Goal: Task Accomplishment & Management: Manage account settings

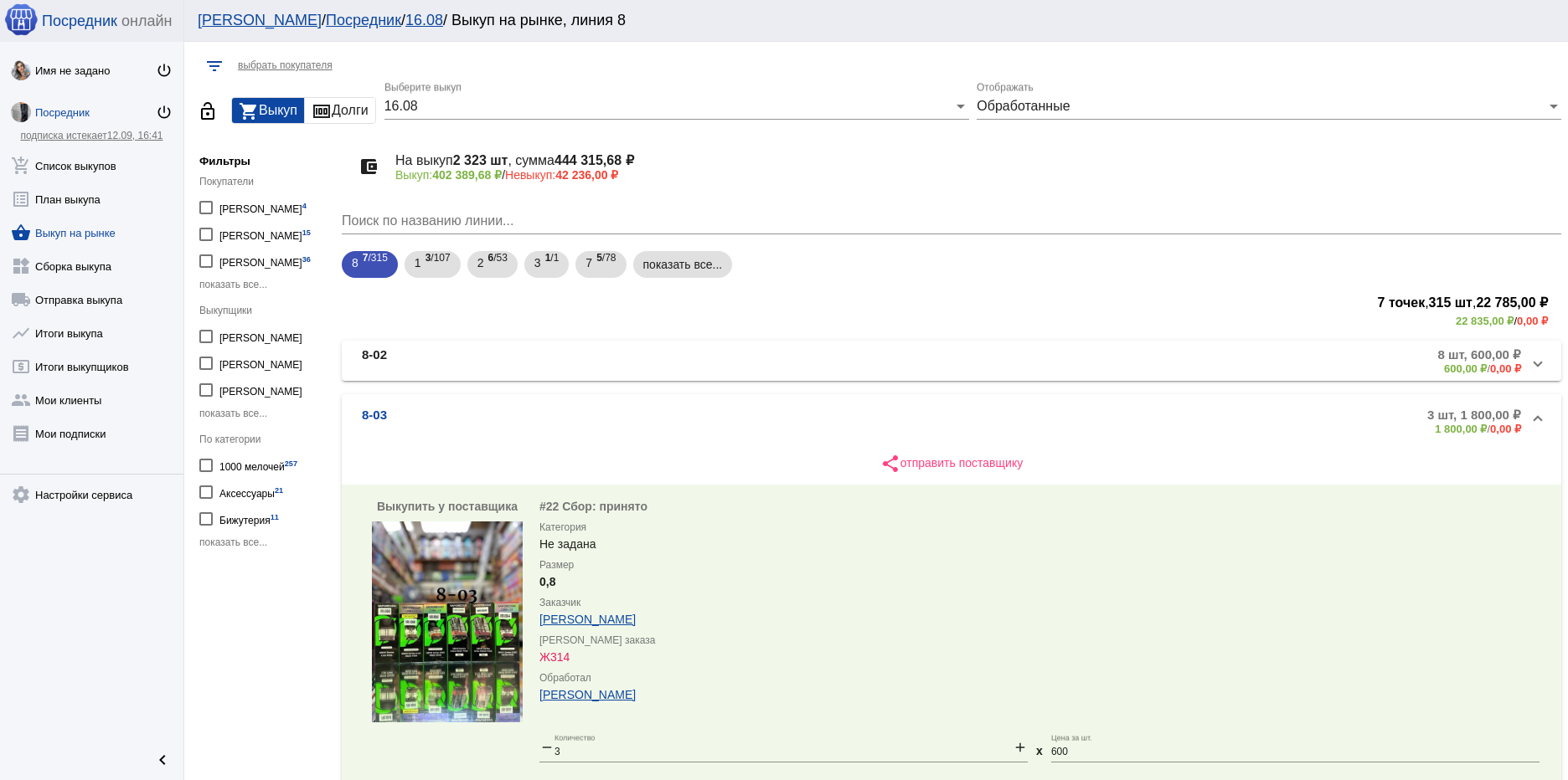
click at [270, 460] on div "1000 мелочей 257" at bounding box center [258, 465] width 78 height 22
checkbox input "true"
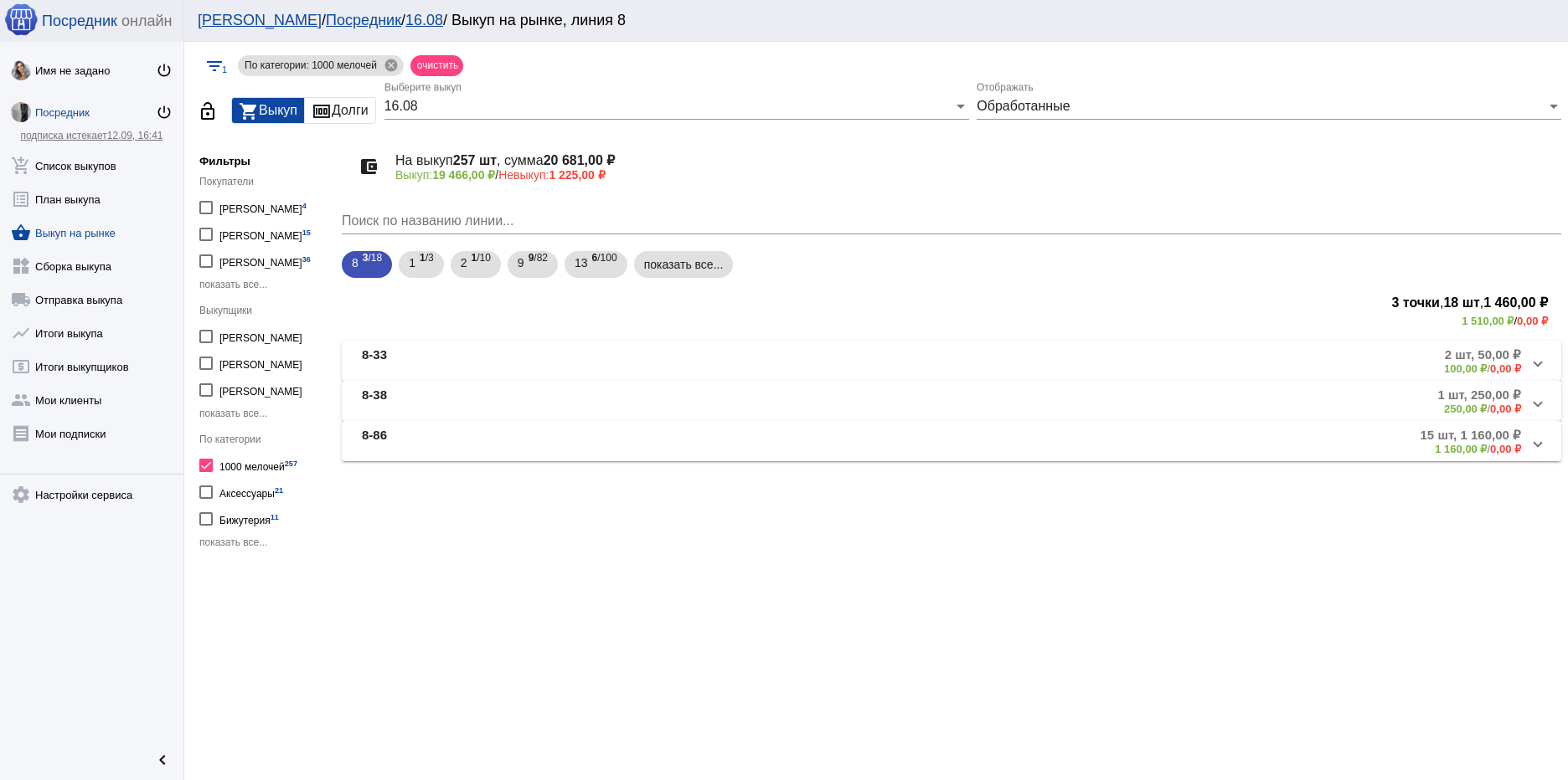
click at [402, 340] on mat-expansion-panel-header "8-33 2 шт, 50,00 ₽ 100,00 ₽ / 0,00 ₽" at bounding box center [951, 360] width 1220 height 40
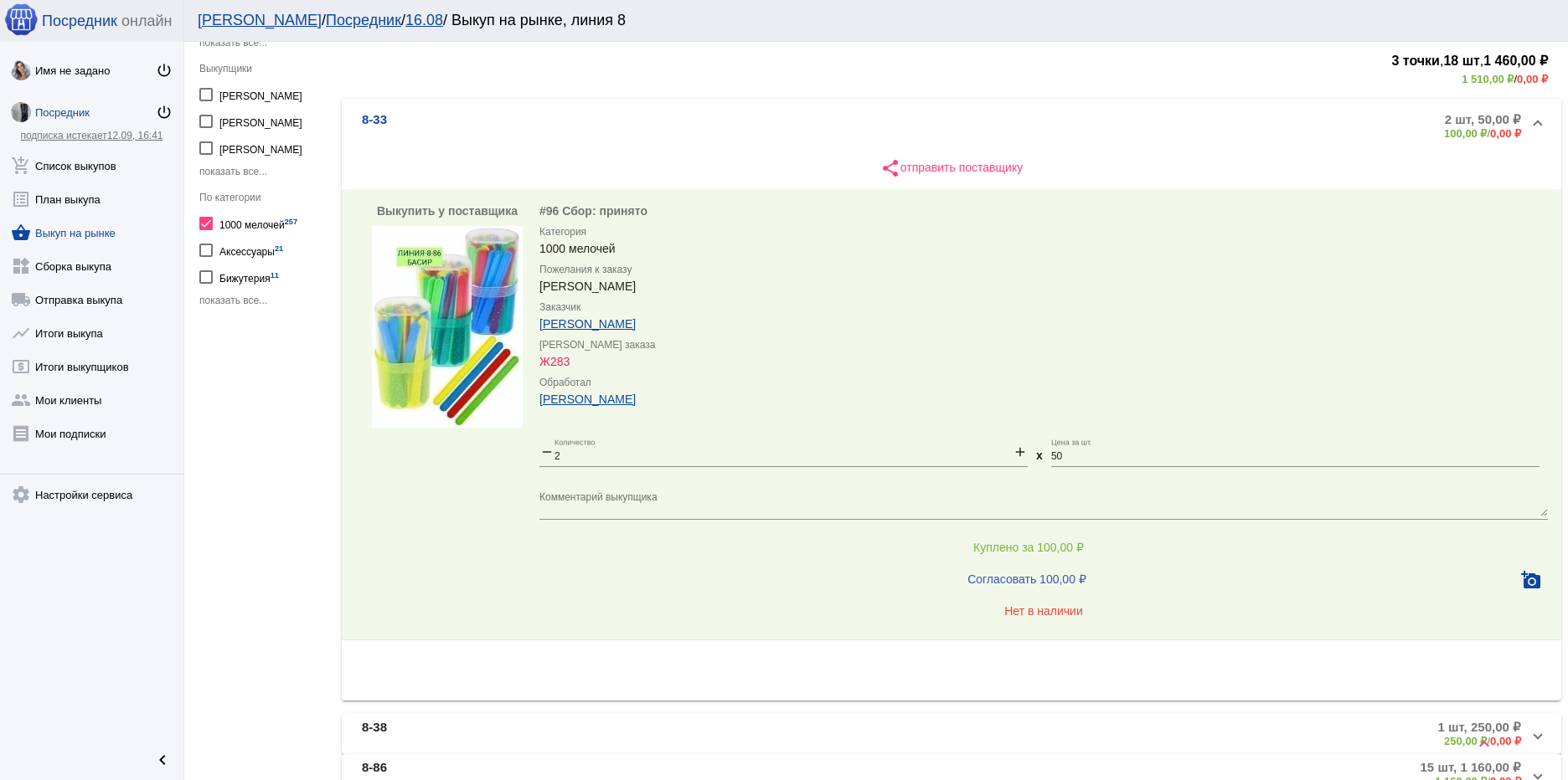
scroll to position [330, 0]
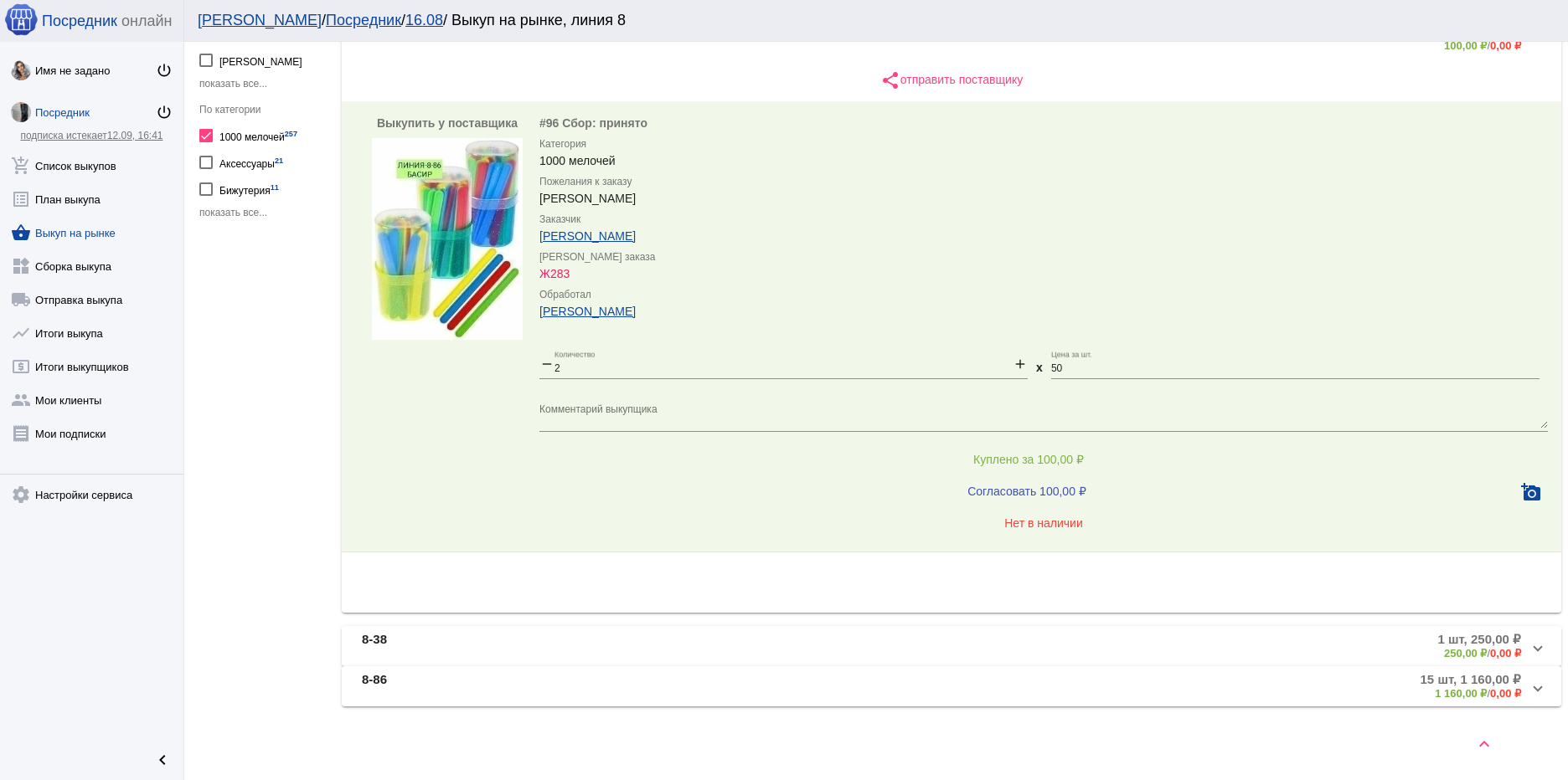
click at [434, 638] on mat-panel-title "8-38" at bounding box center [547, 646] width 371 height 28
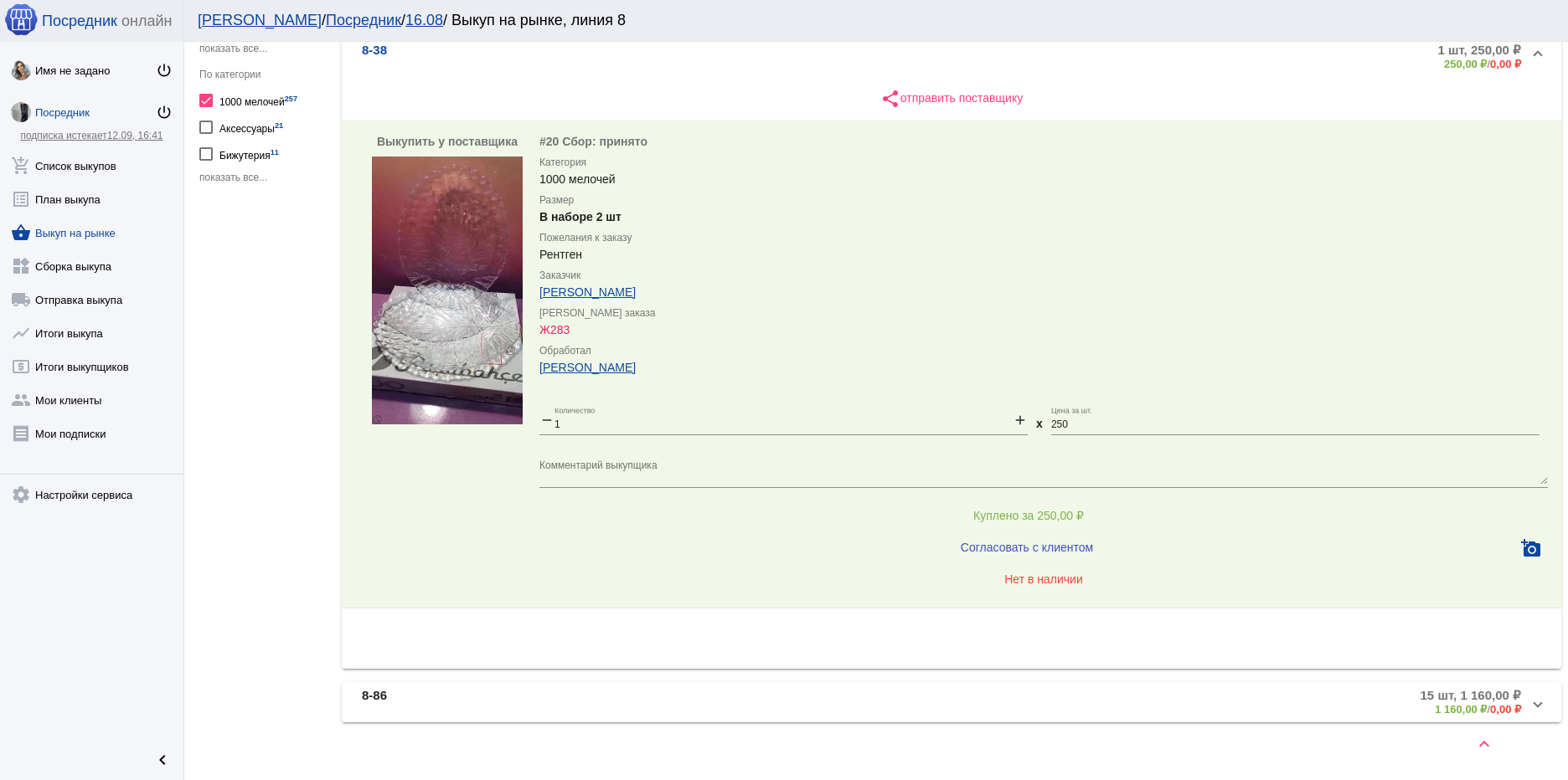
scroll to position [381, 0]
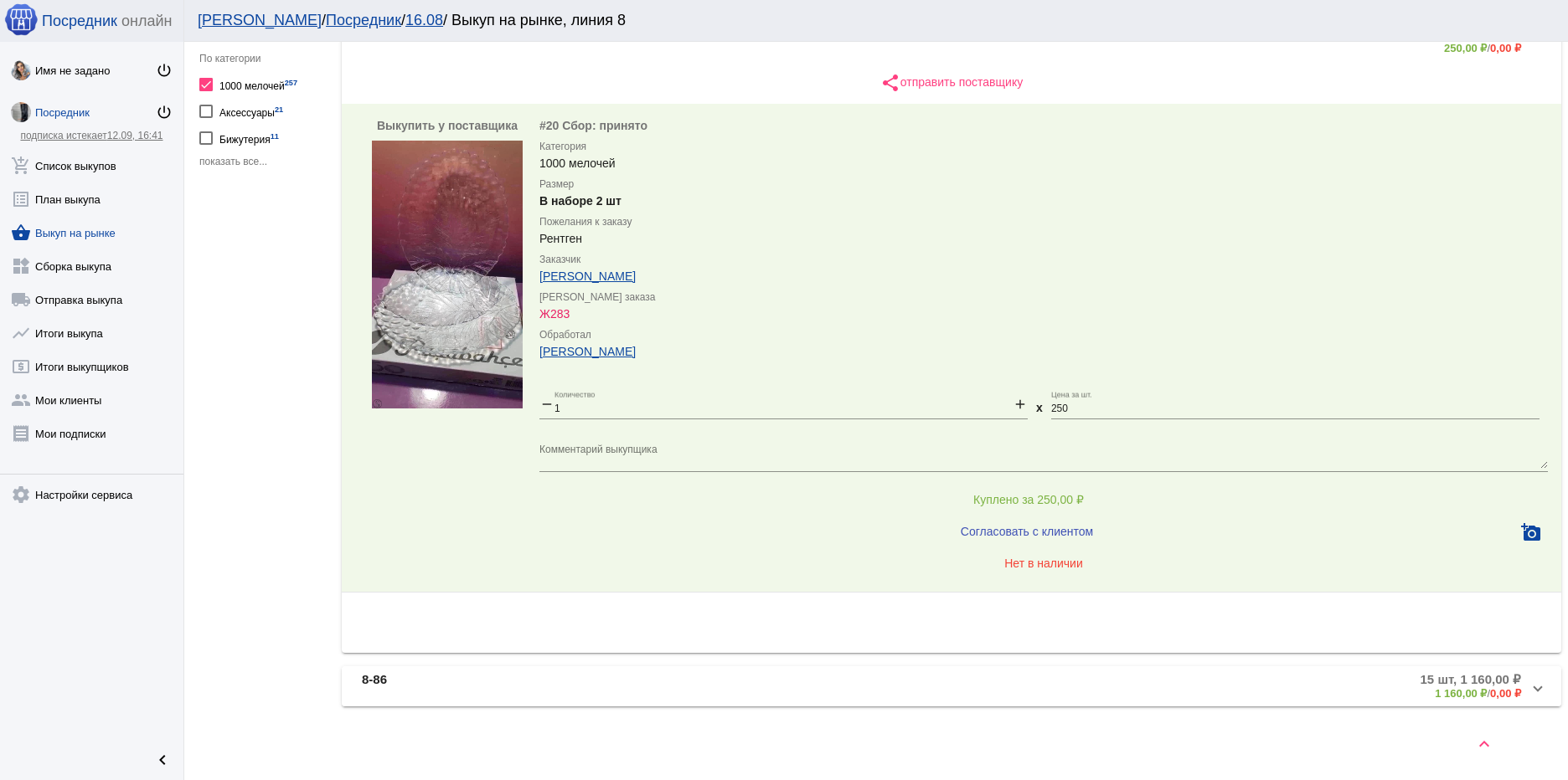
click at [609, 684] on mat-panel-title "8-86" at bounding box center [544, 686] width 366 height 28
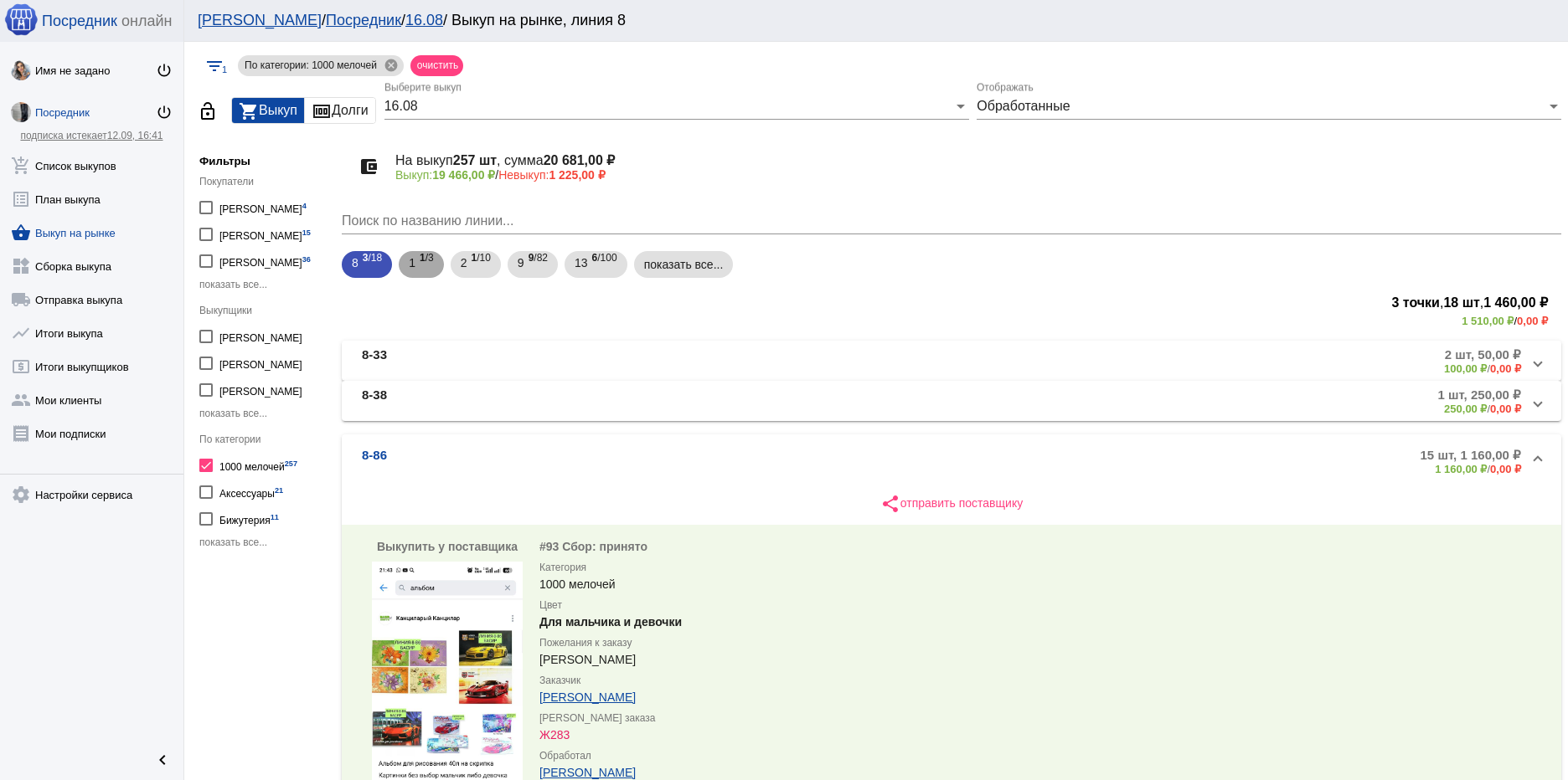
click at [437, 262] on mat-chip "1 1 /3" at bounding box center [421, 264] width 46 height 27
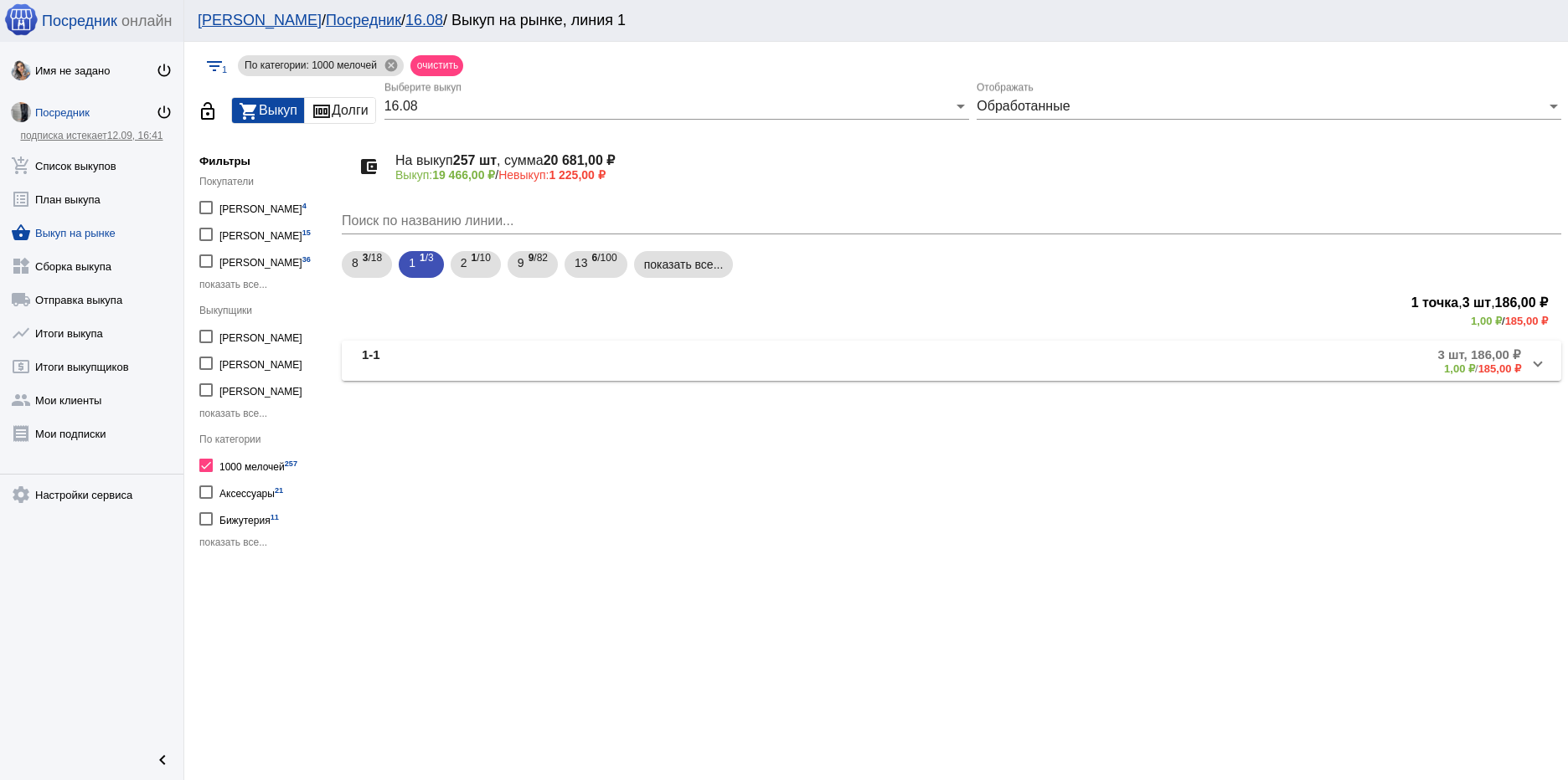
click at [442, 363] on mat-panel-title "1-1" at bounding box center [545, 361] width 367 height 28
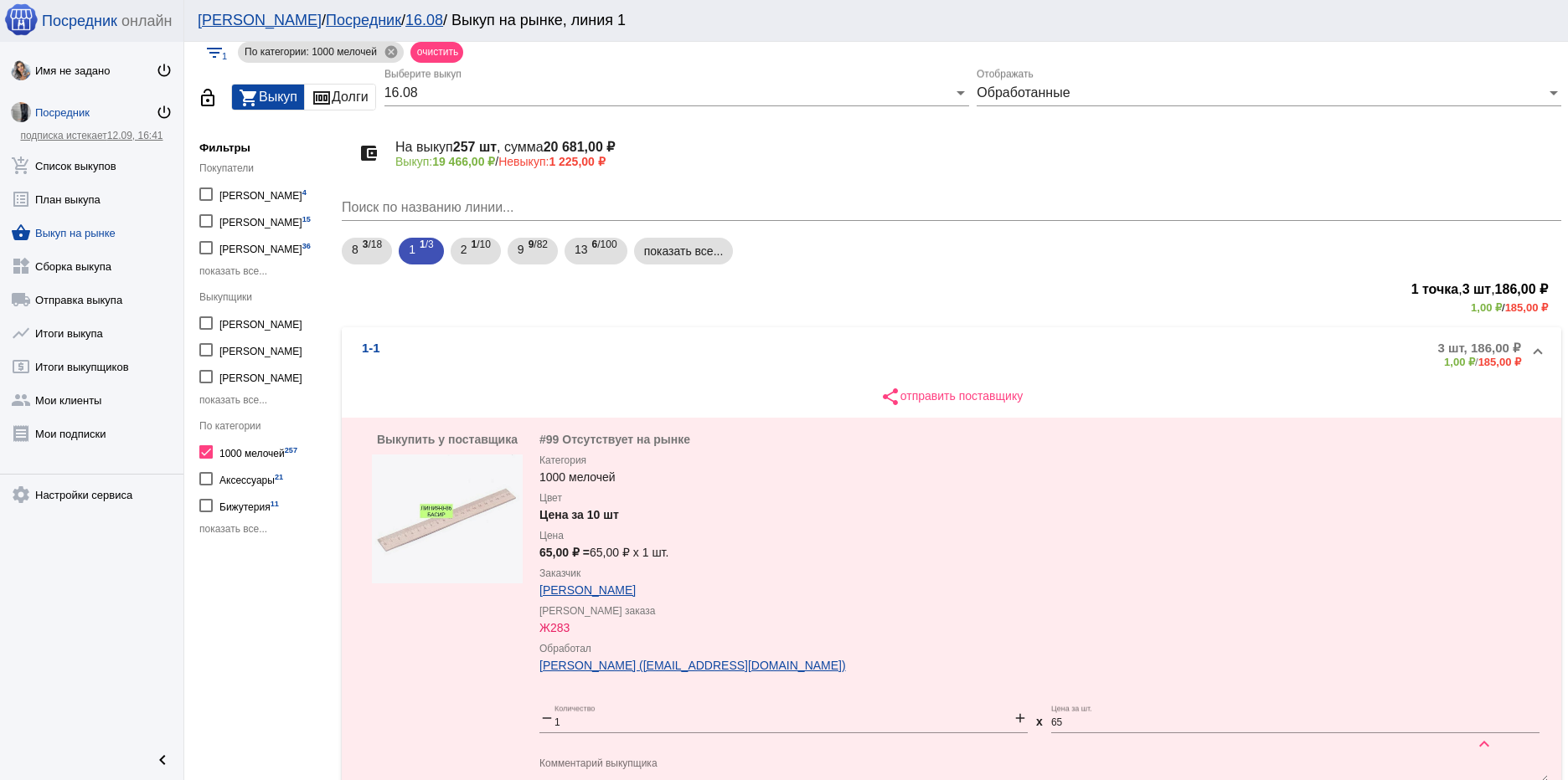
scroll to position [4, 0]
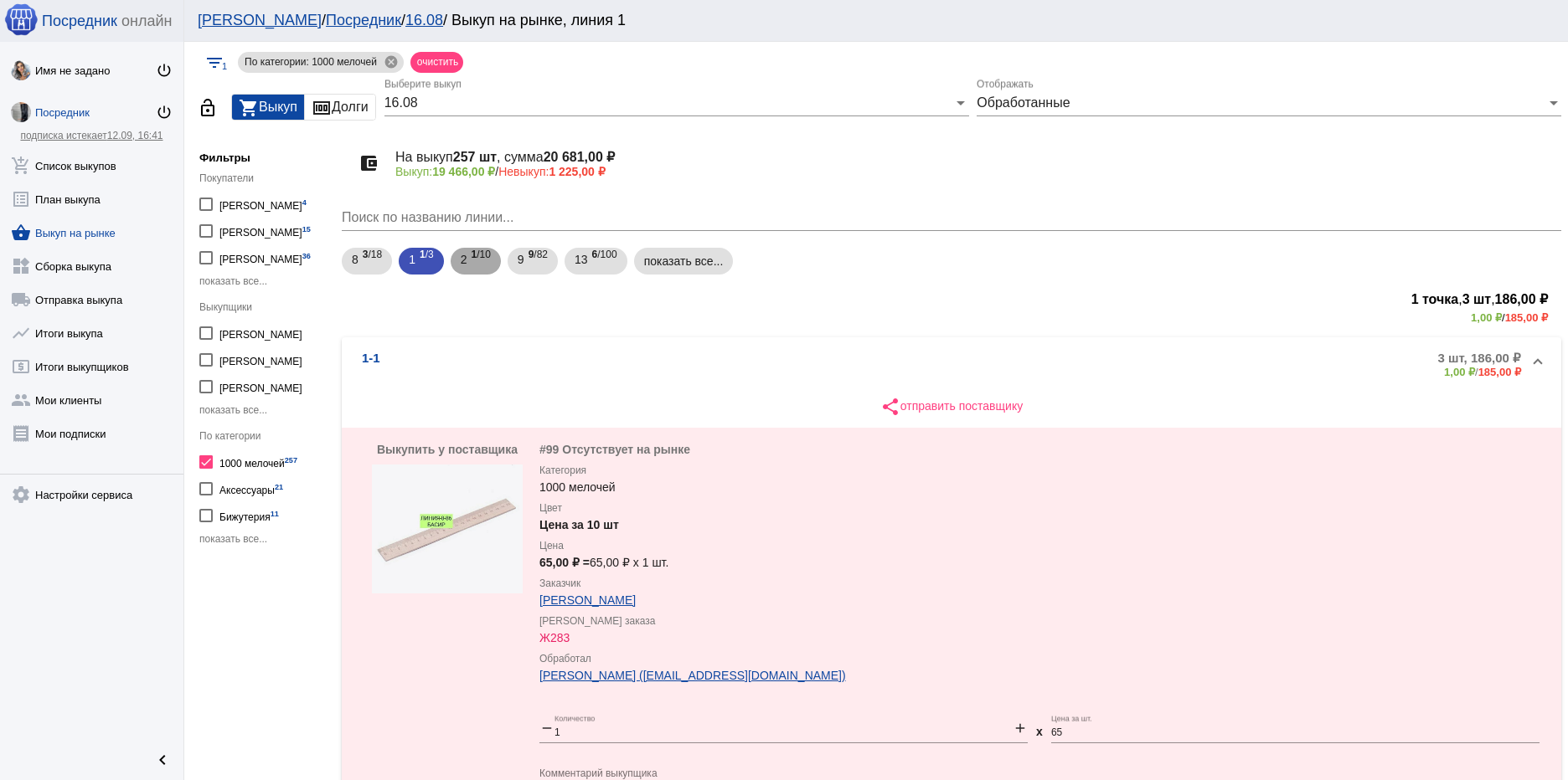
click at [472, 258] on b "1" at bounding box center [474, 254] width 6 height 12
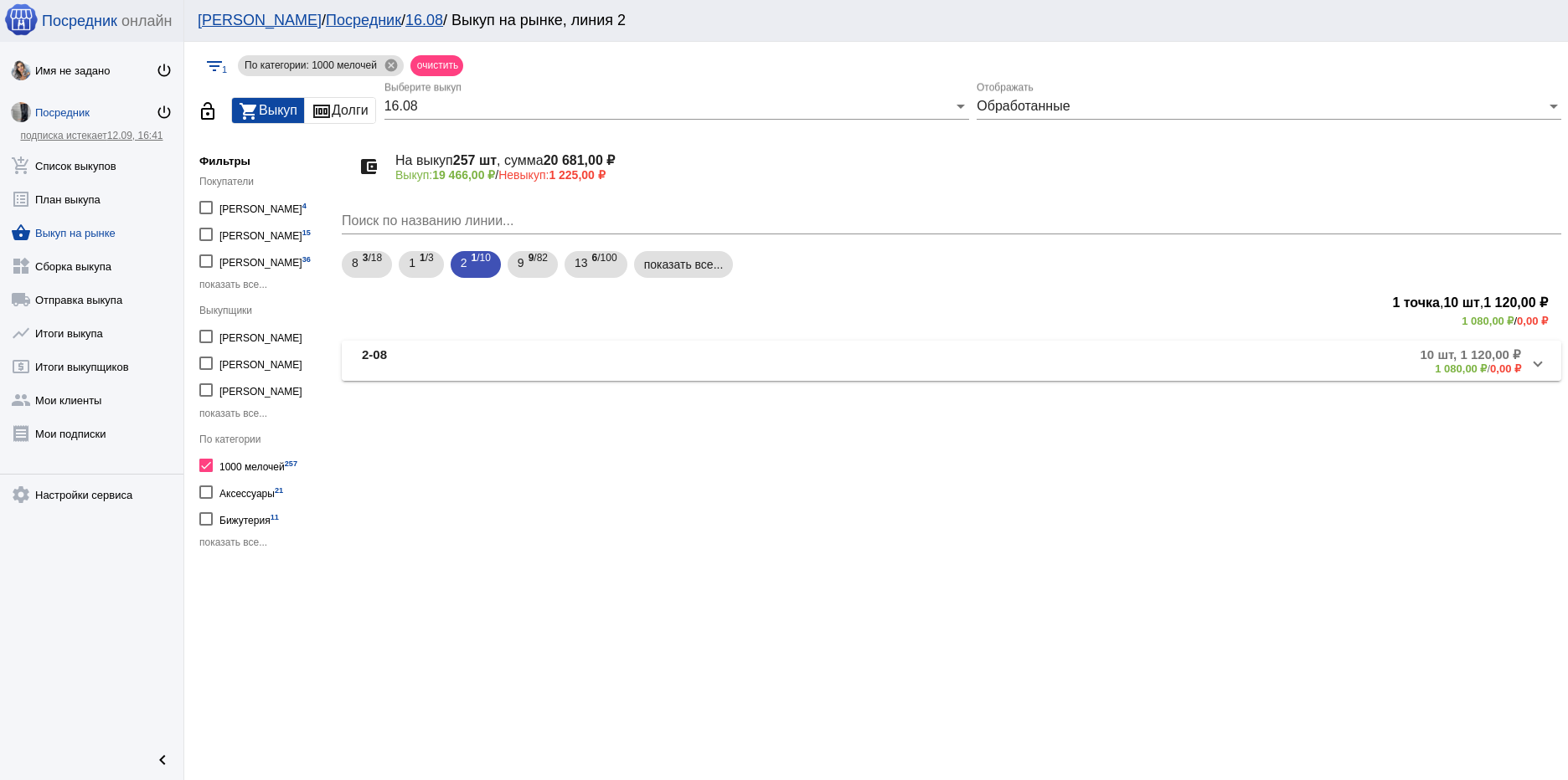
click at [582, 362] on mat-panel-title "2-08" at bounding box center [544, 361] width 366 height 28
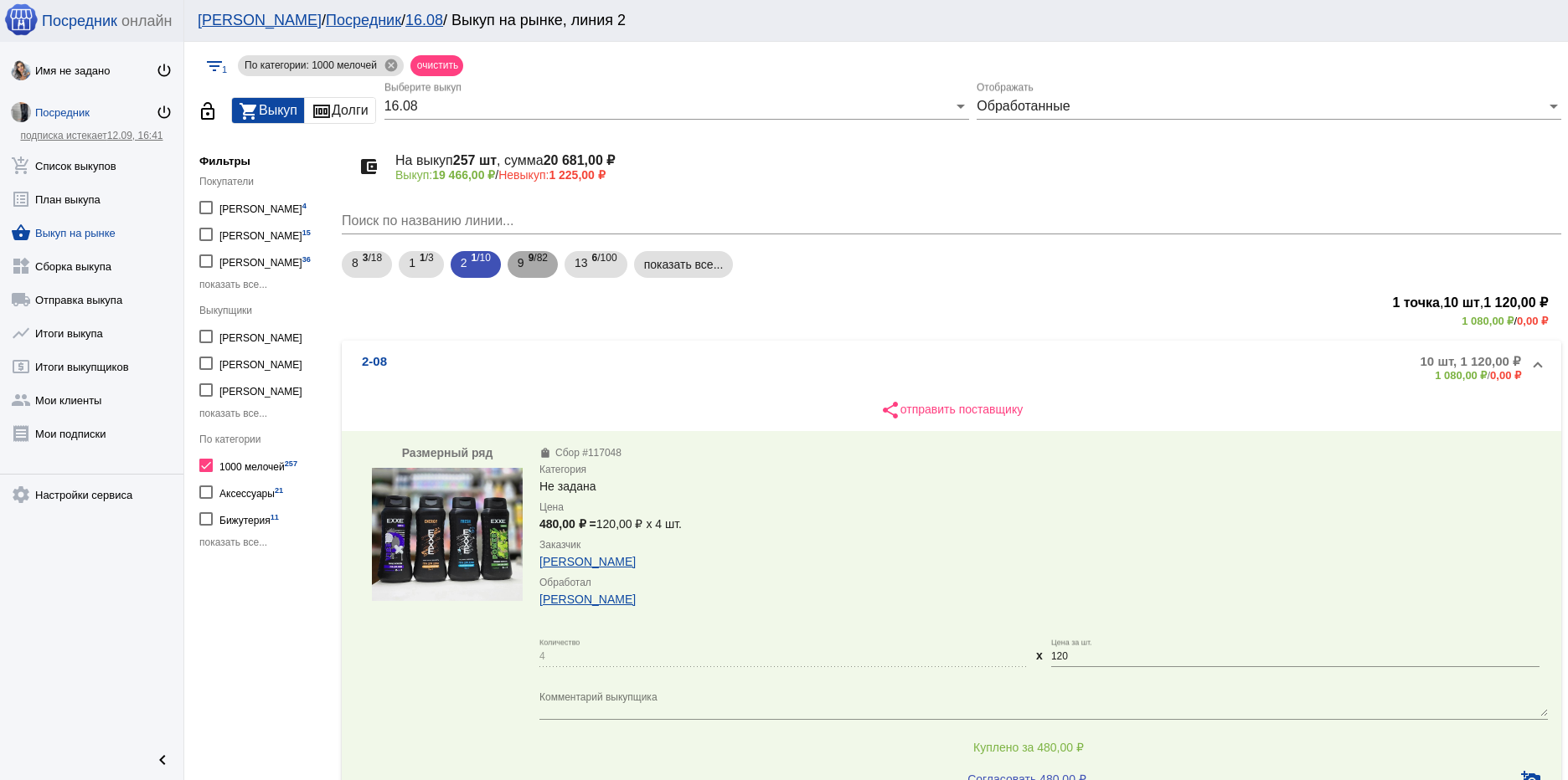
click at [532, 272] on span "9 /82" at bounding box center [538, 264] width 20 height 34
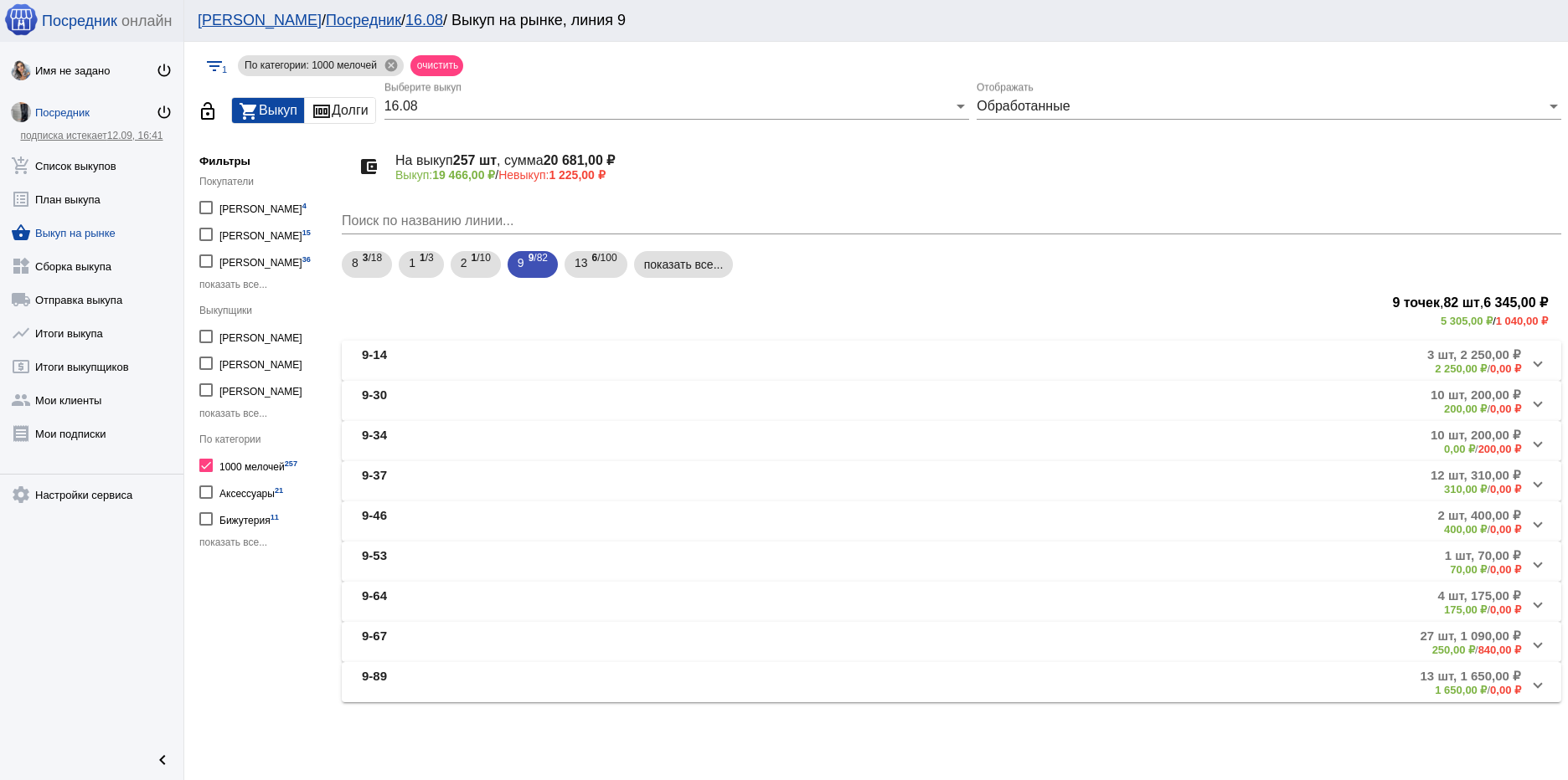
click at [1420, 356] on mat-panel-description "3 шт, 2 250,00 ₽ 2 250,00 ₽ / 0,00 ₽" at bounding box center [1132, 361] width 779 height 28
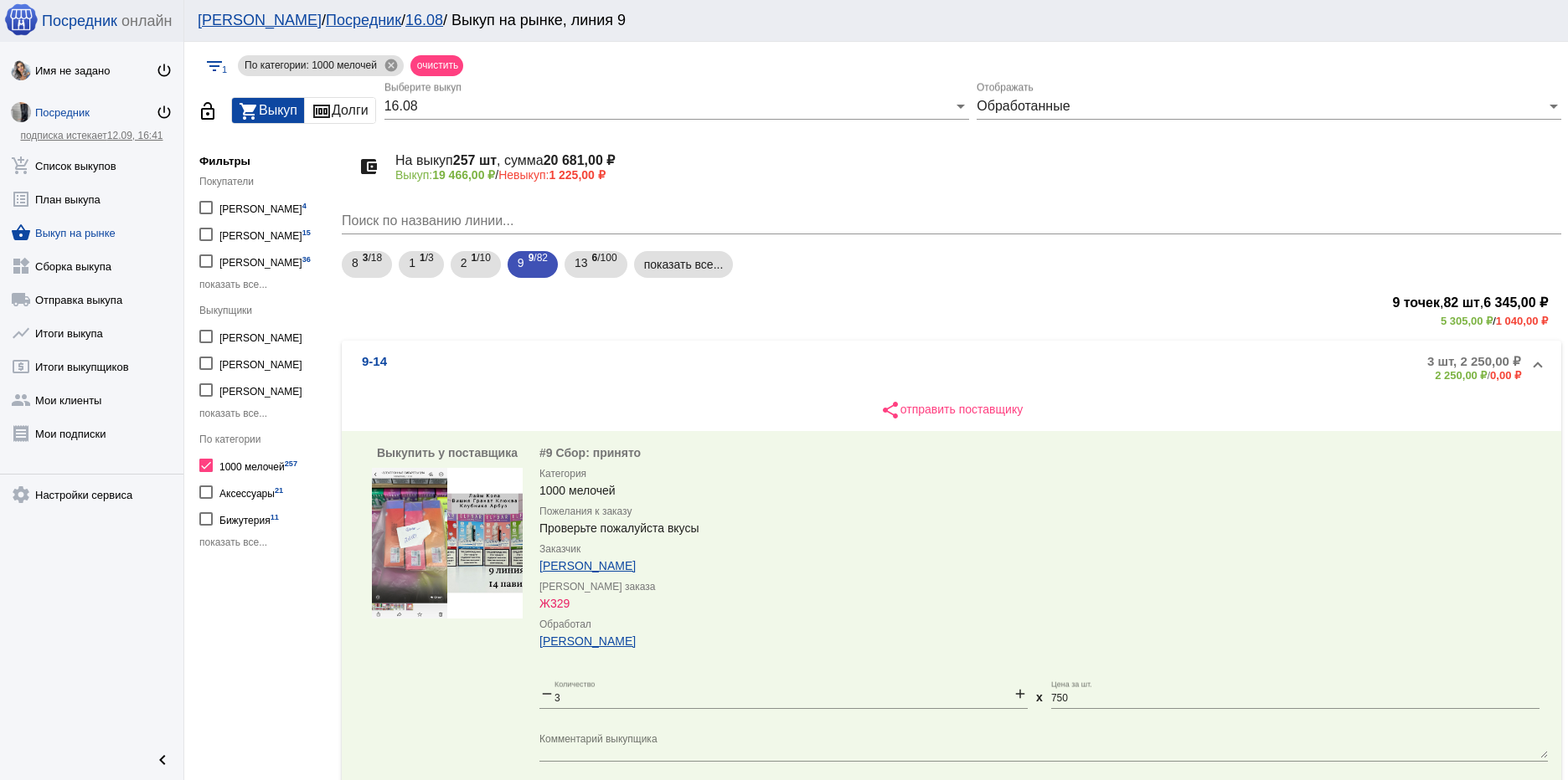
click at [410, 518] on img at bounding box center [447, 543] width 151 height 151
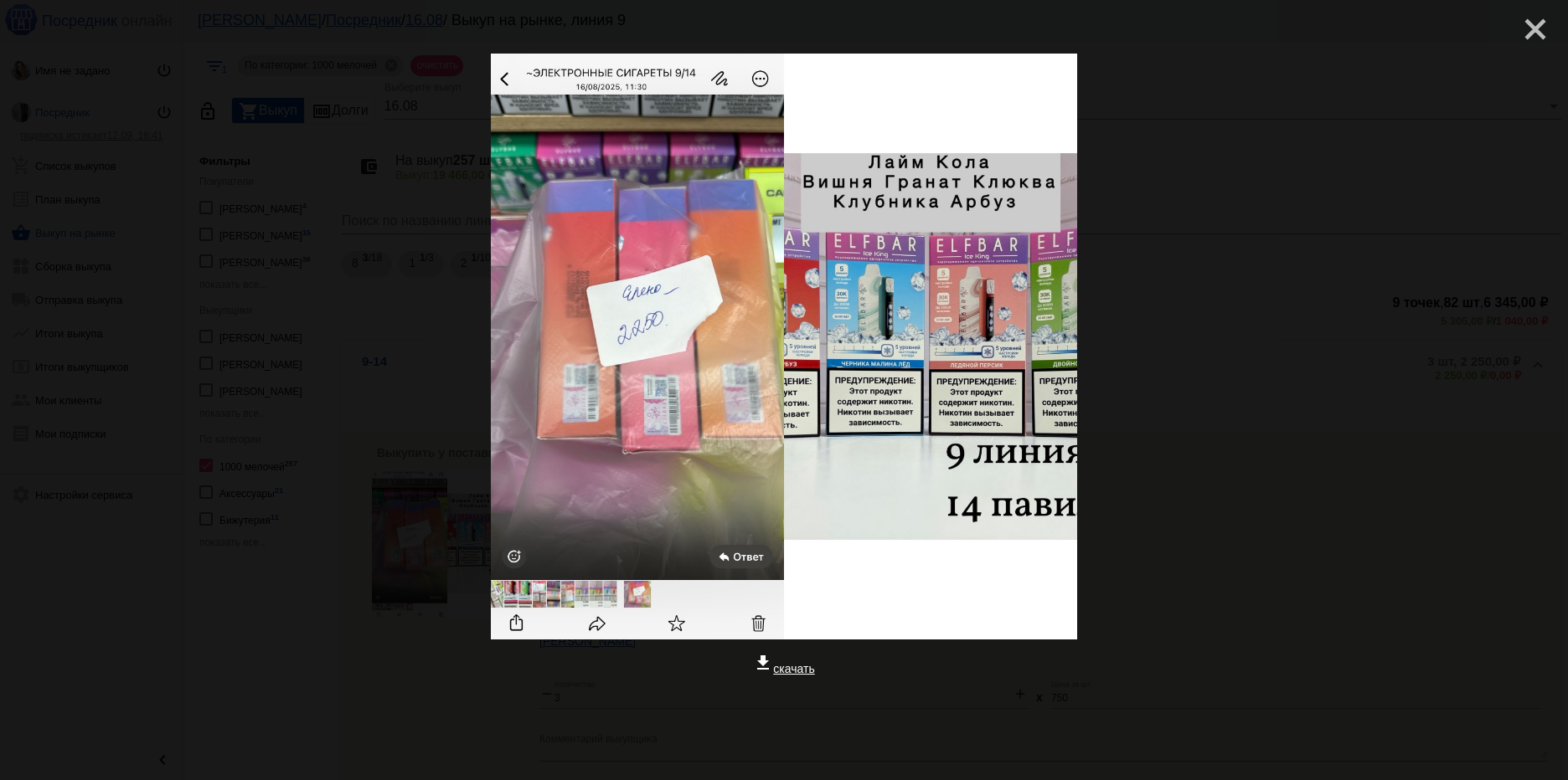
click at [1527, 33] on mat-icon "close" at bounding box center [1529, 22] width 20 height 20
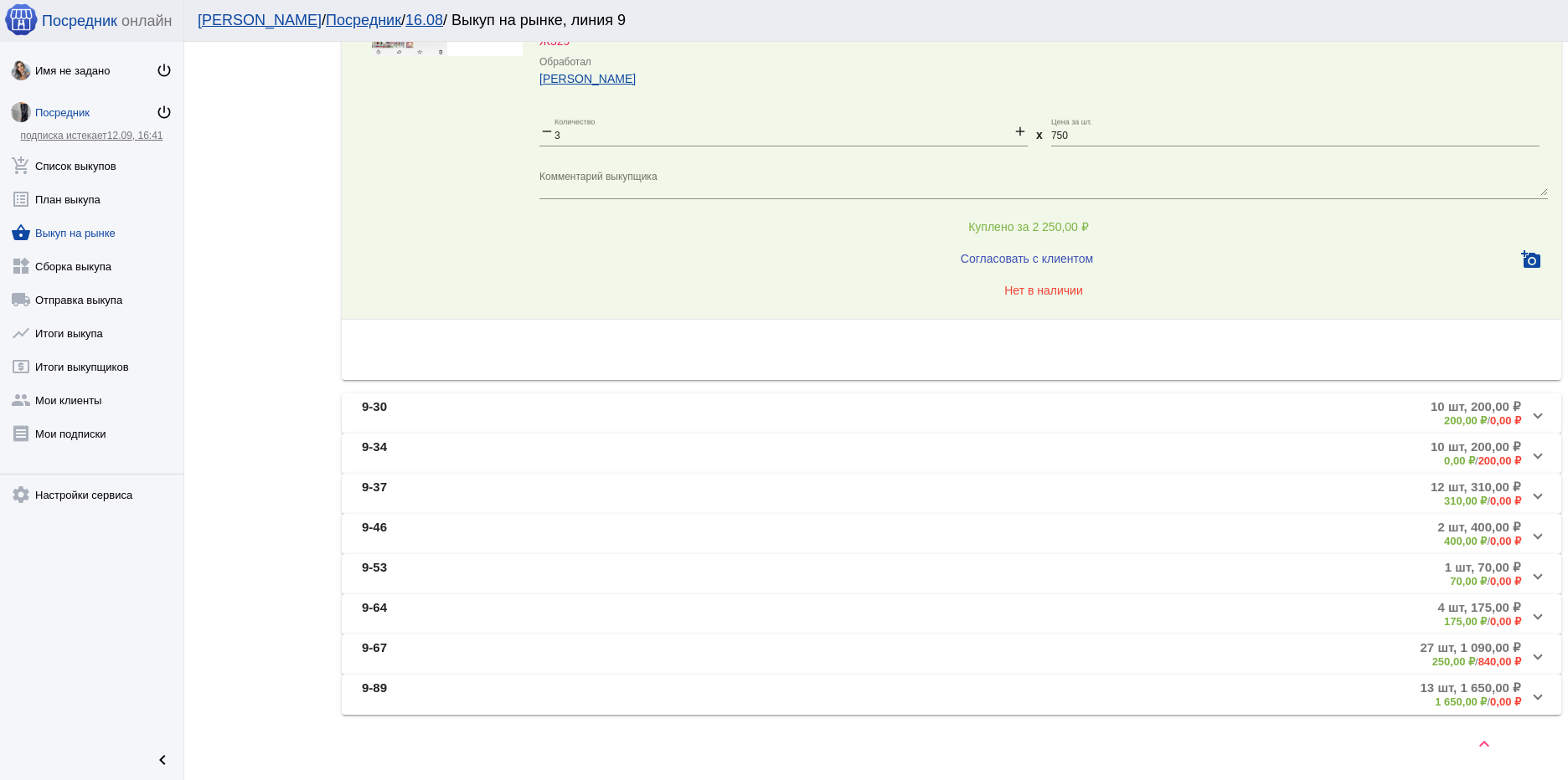
scroll to position [571, 0]
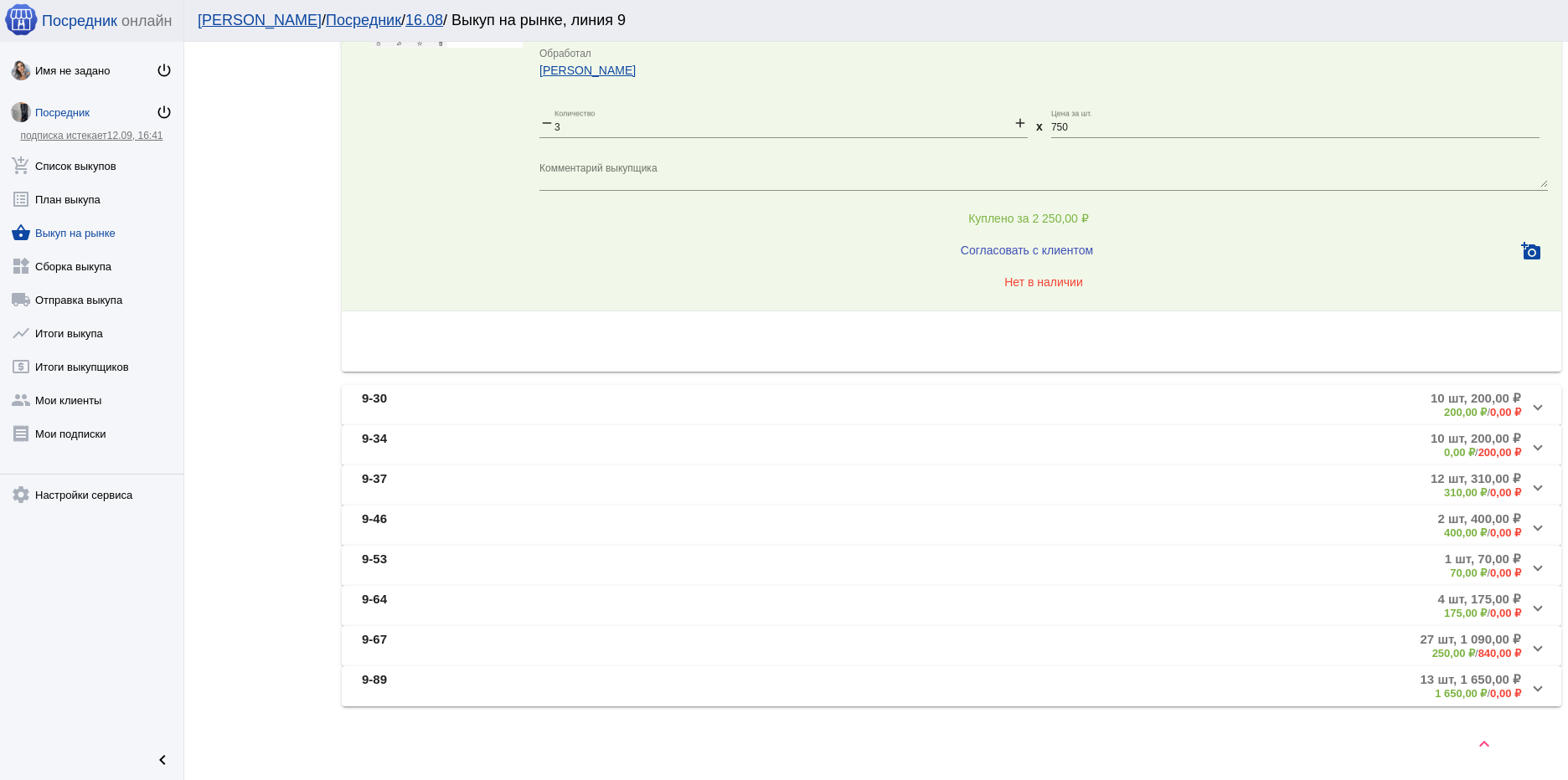
click at [660, 407] on mat-panel-title "9-30" at bounding box center [546, 405] width 368 height 28
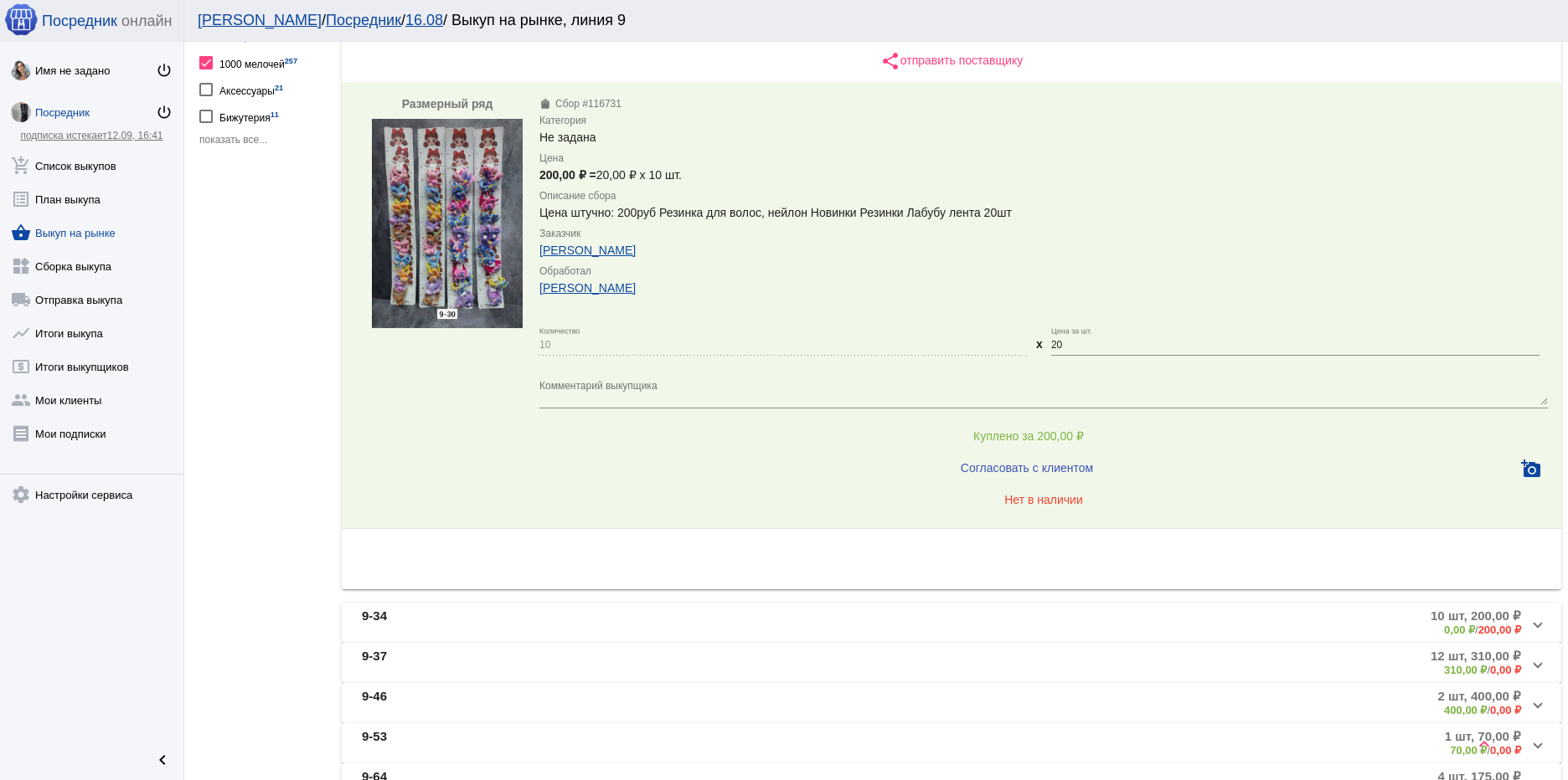
scroll to position [404, 0]
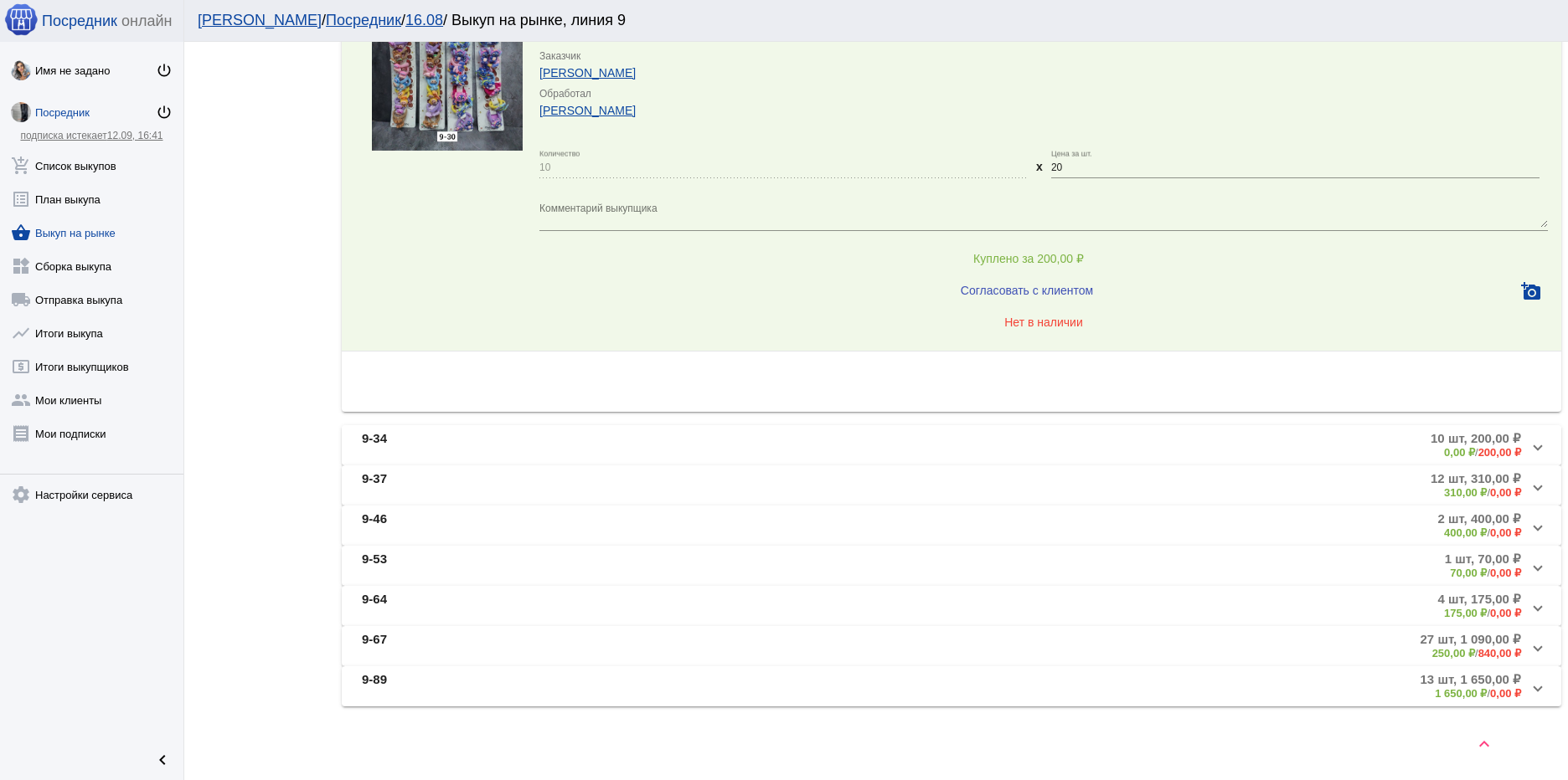
click at [648, 447] on mat-panel-title "9-34" at bounding box center [546, 445] width 368 height 28
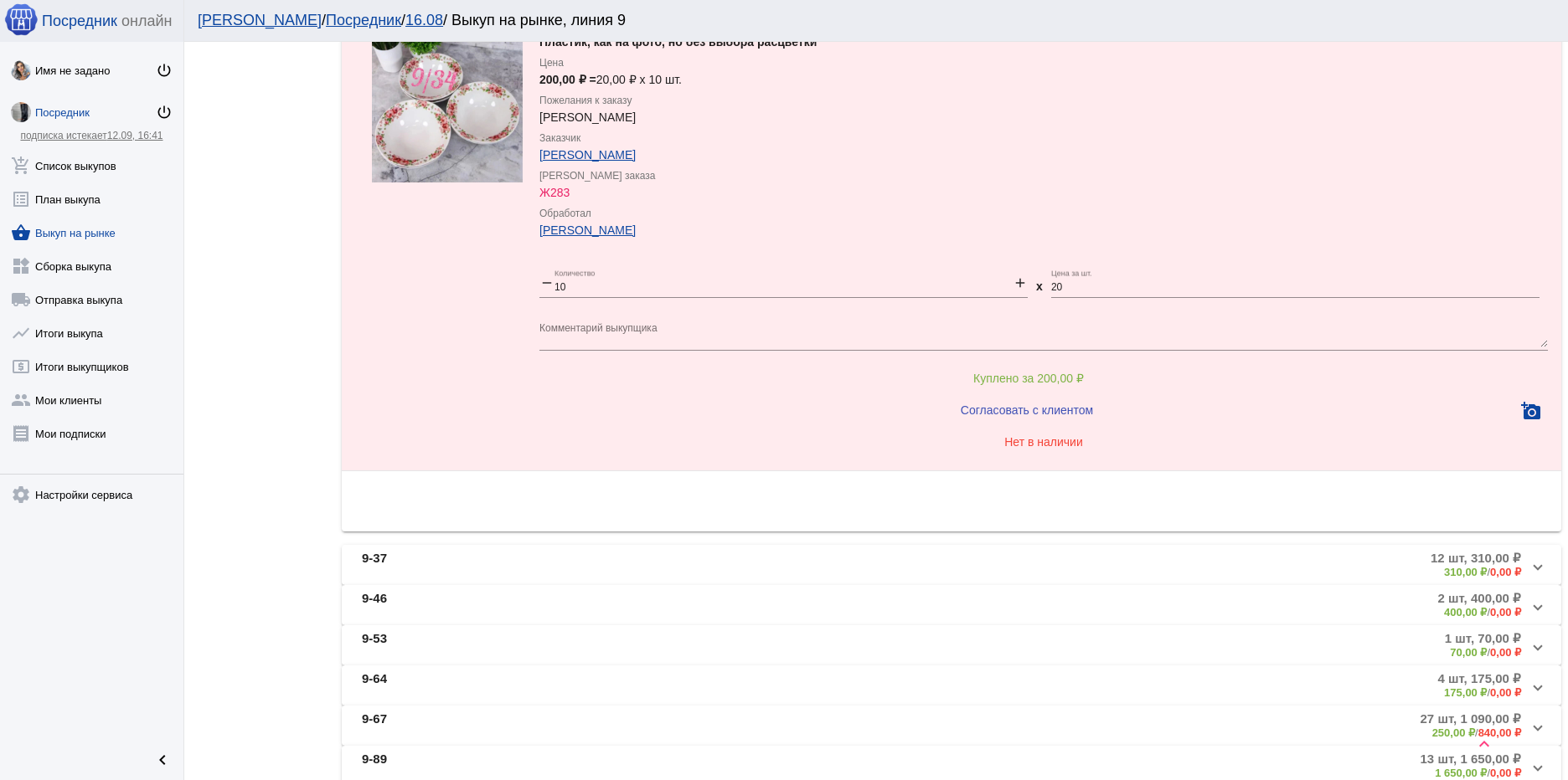
scroll to position [659, 0]
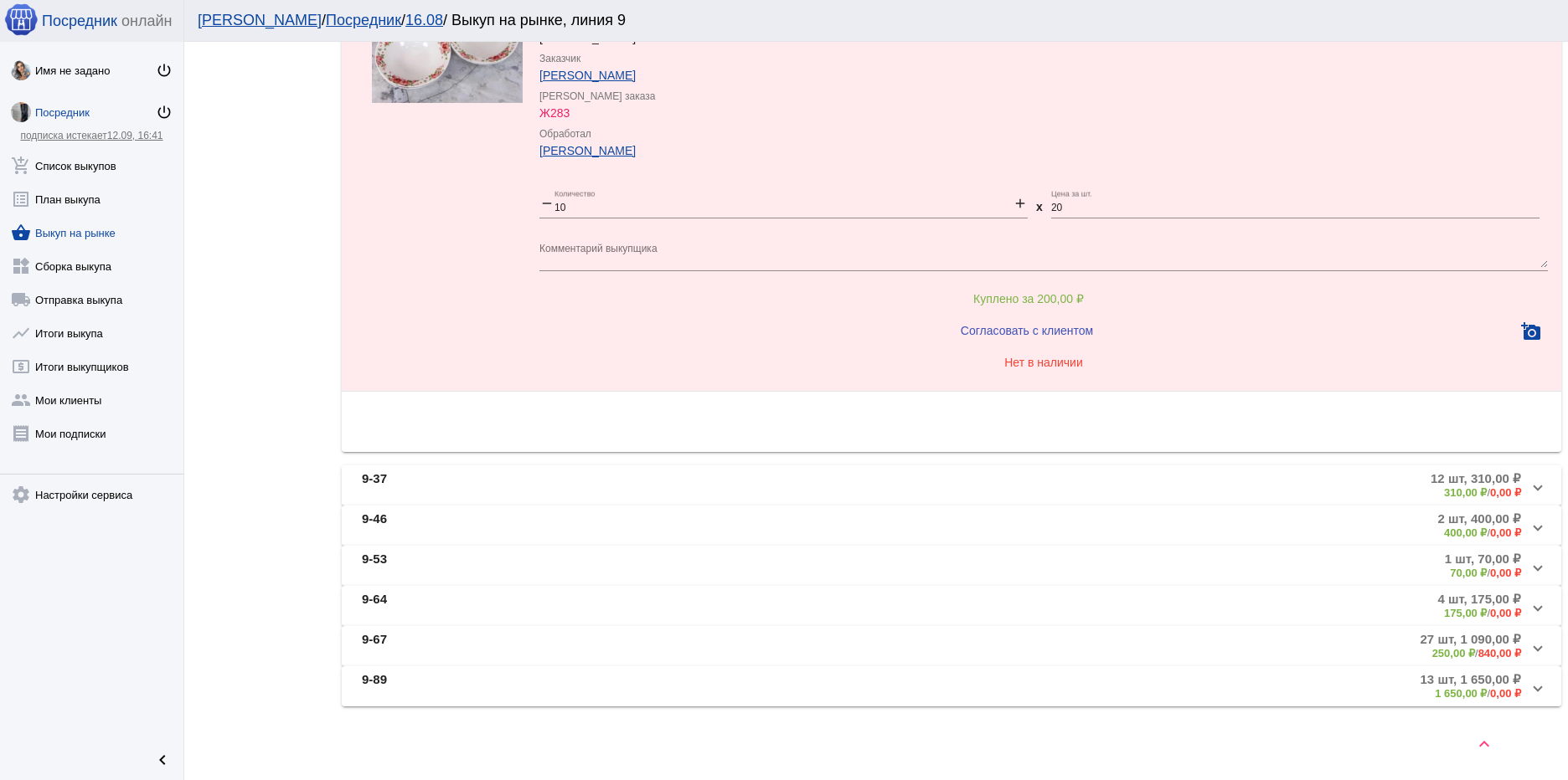
click at [591, 482] on mat-panel-title "9-37" at bounding box center [546, 485] width 368 height 28
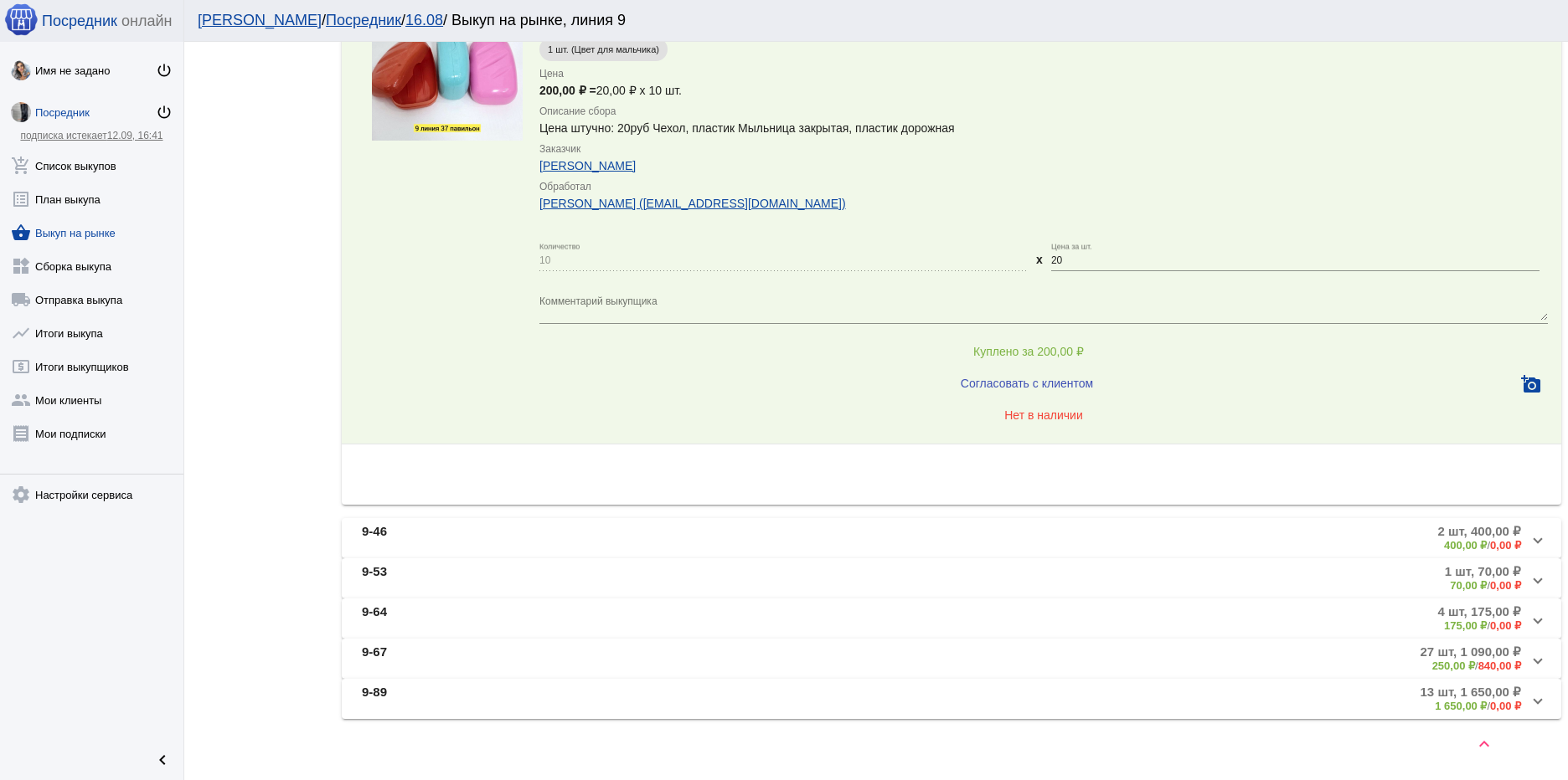
scroll to position [1510, 0]
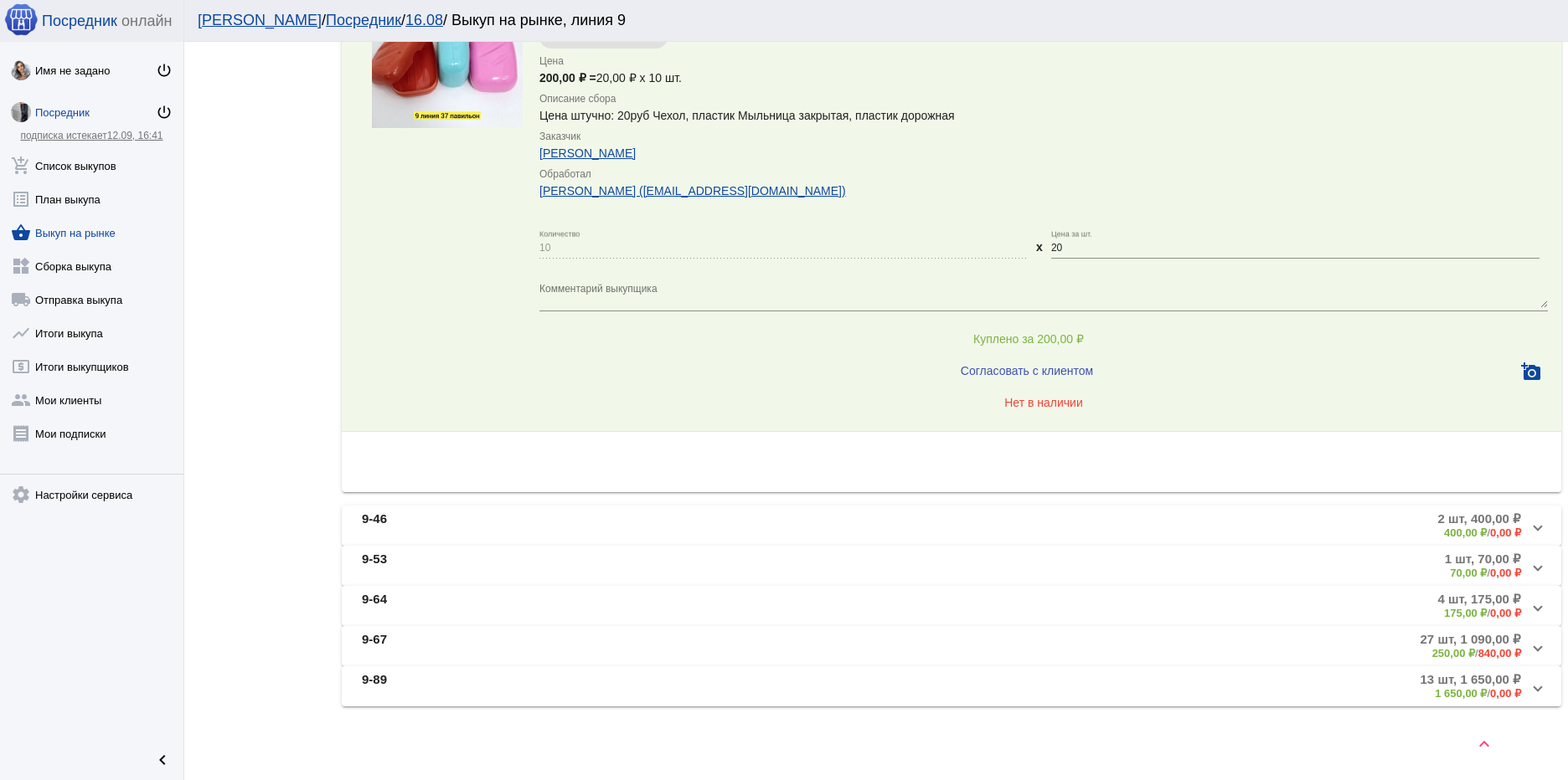
click at [676, 523] on mat-panel-title "9-46" at bounding box center [547, 525] width 371 height 28
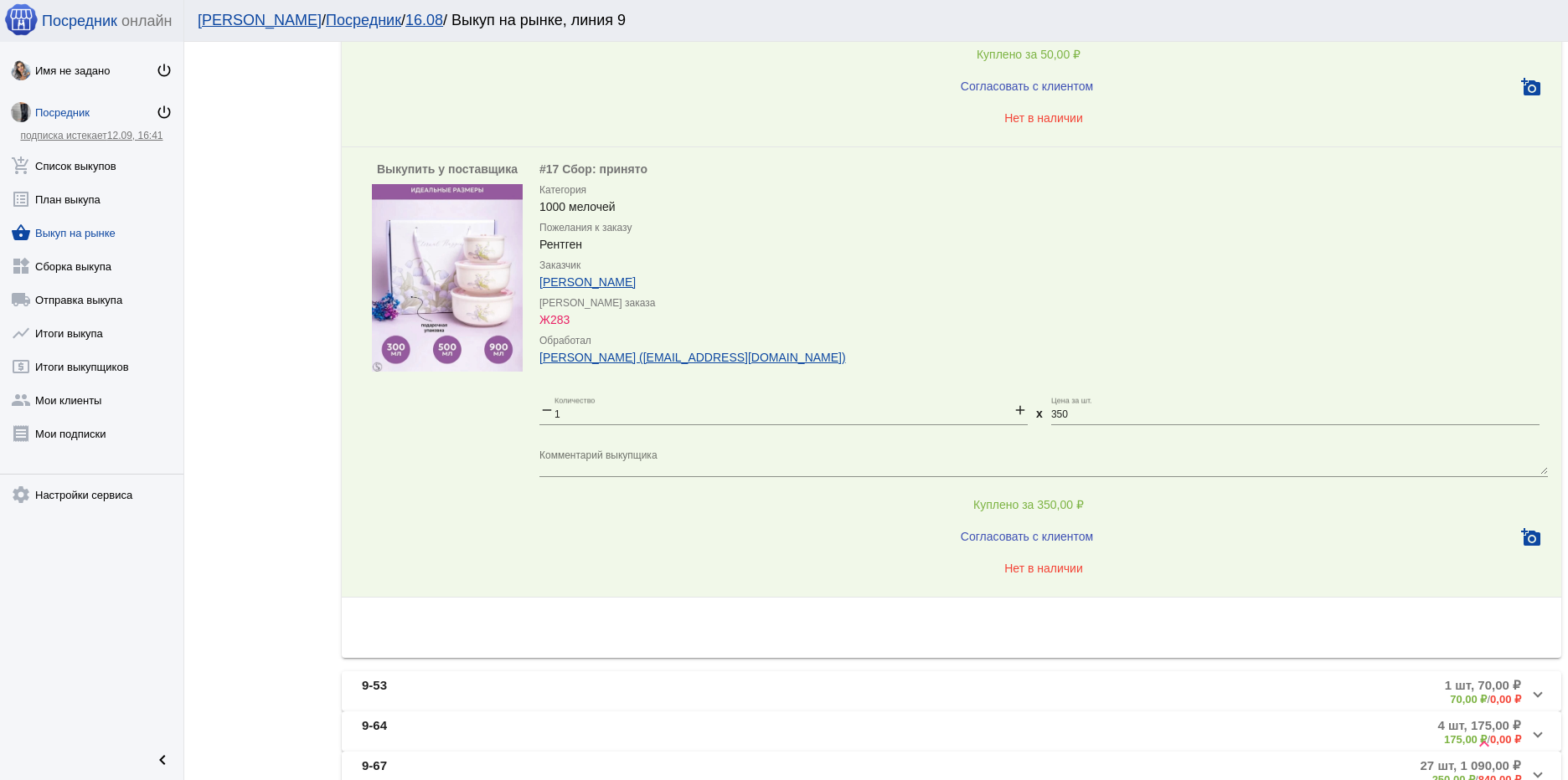
scroll to position [1035, 0]
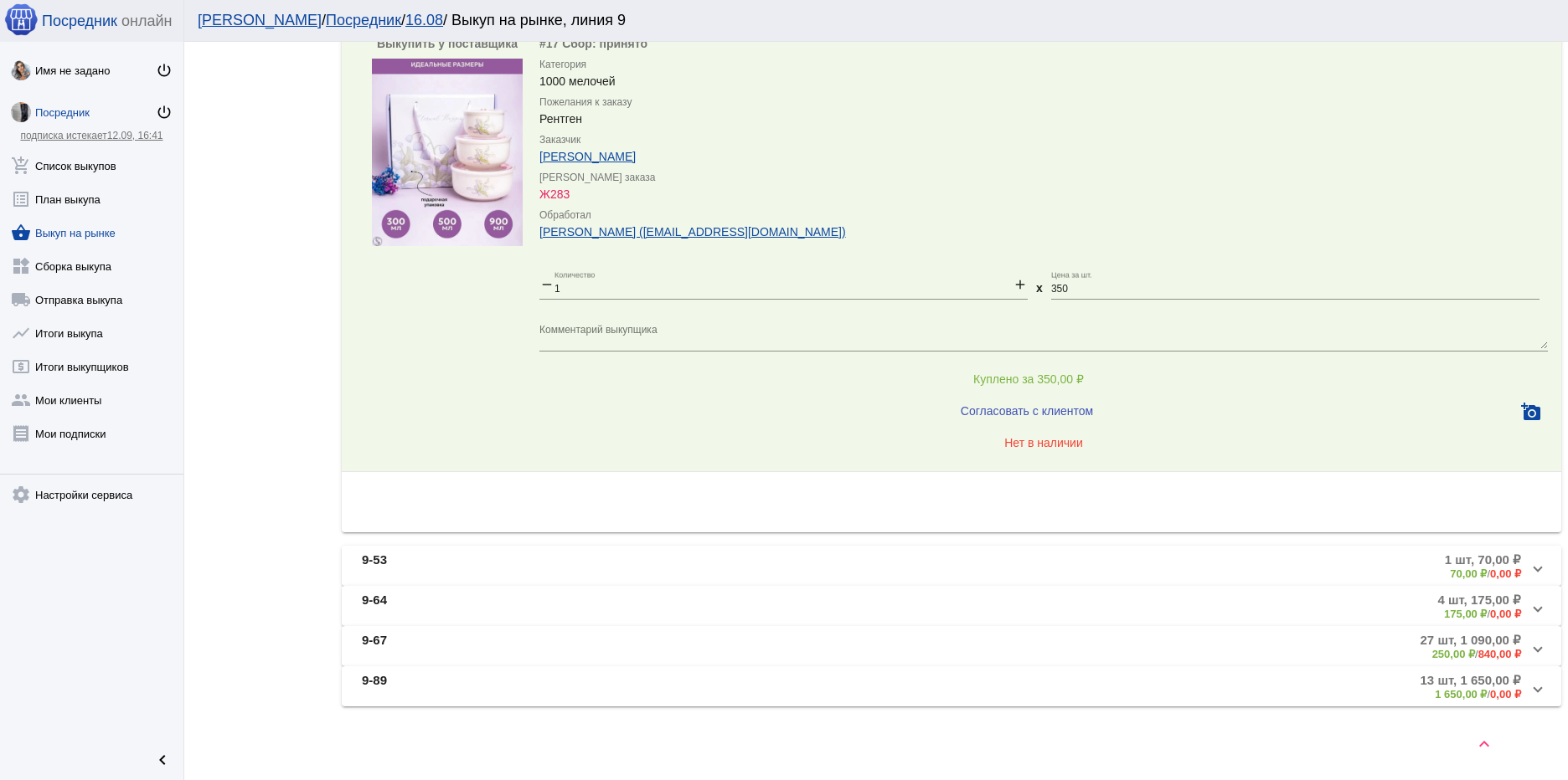
click at [656, 558] on mat-panel-title "9-53" at bounding box center [549, 566] width 374 height 28
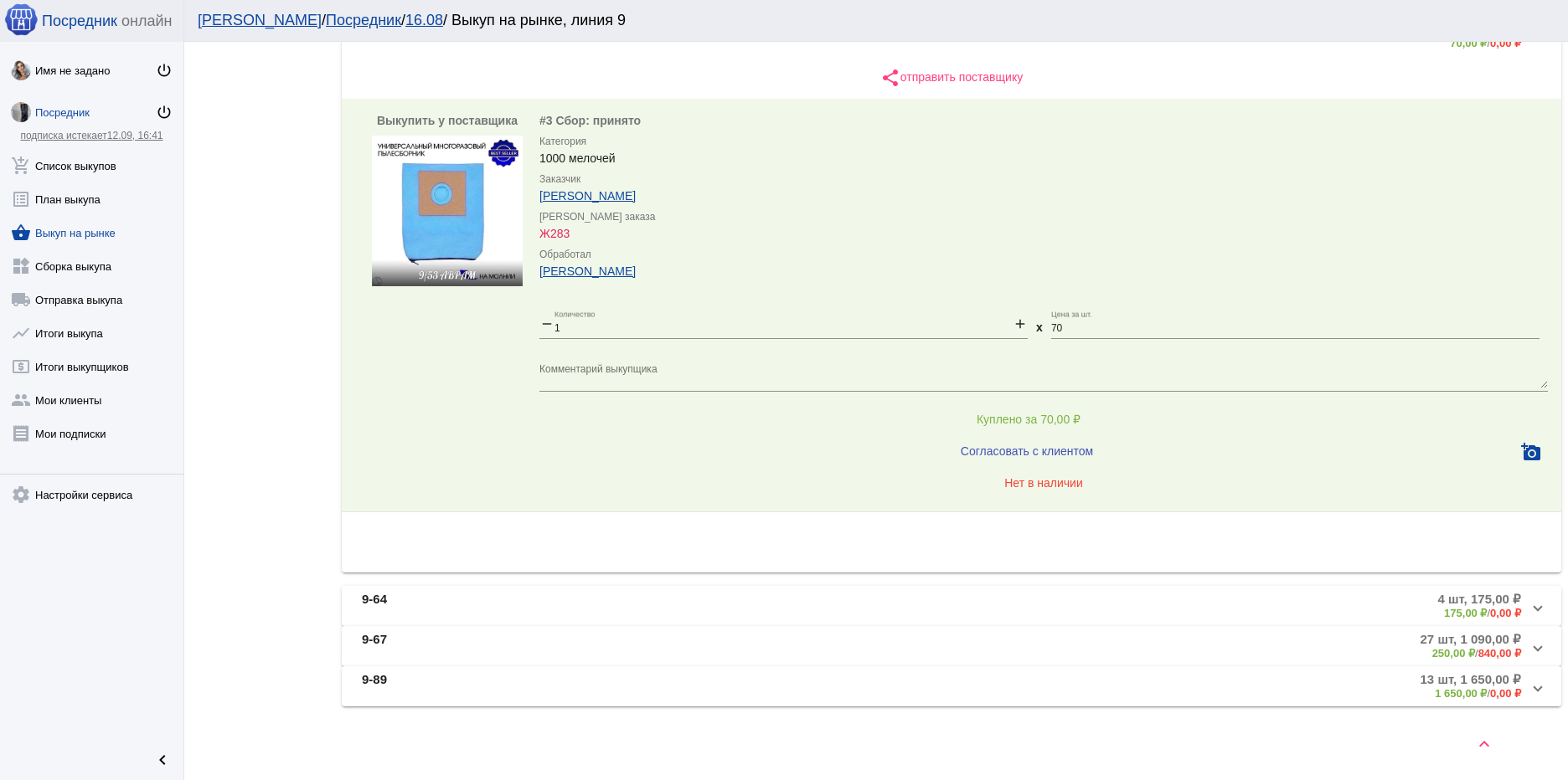
click at [585, 606] on mat-panel-title "9-64" at bounding box center [547, 606] width 371 height 28
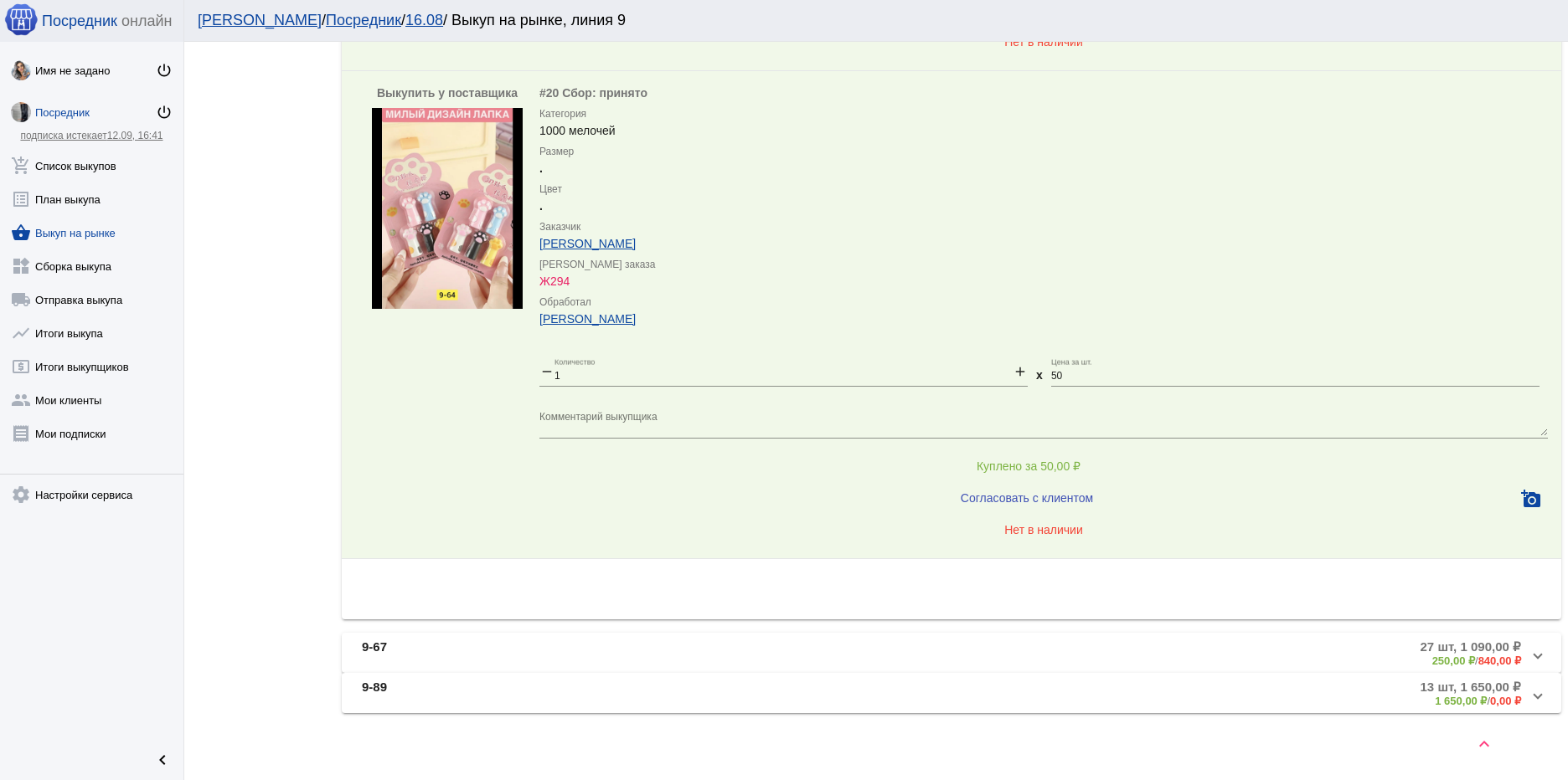
scroll to position [2087, 0]
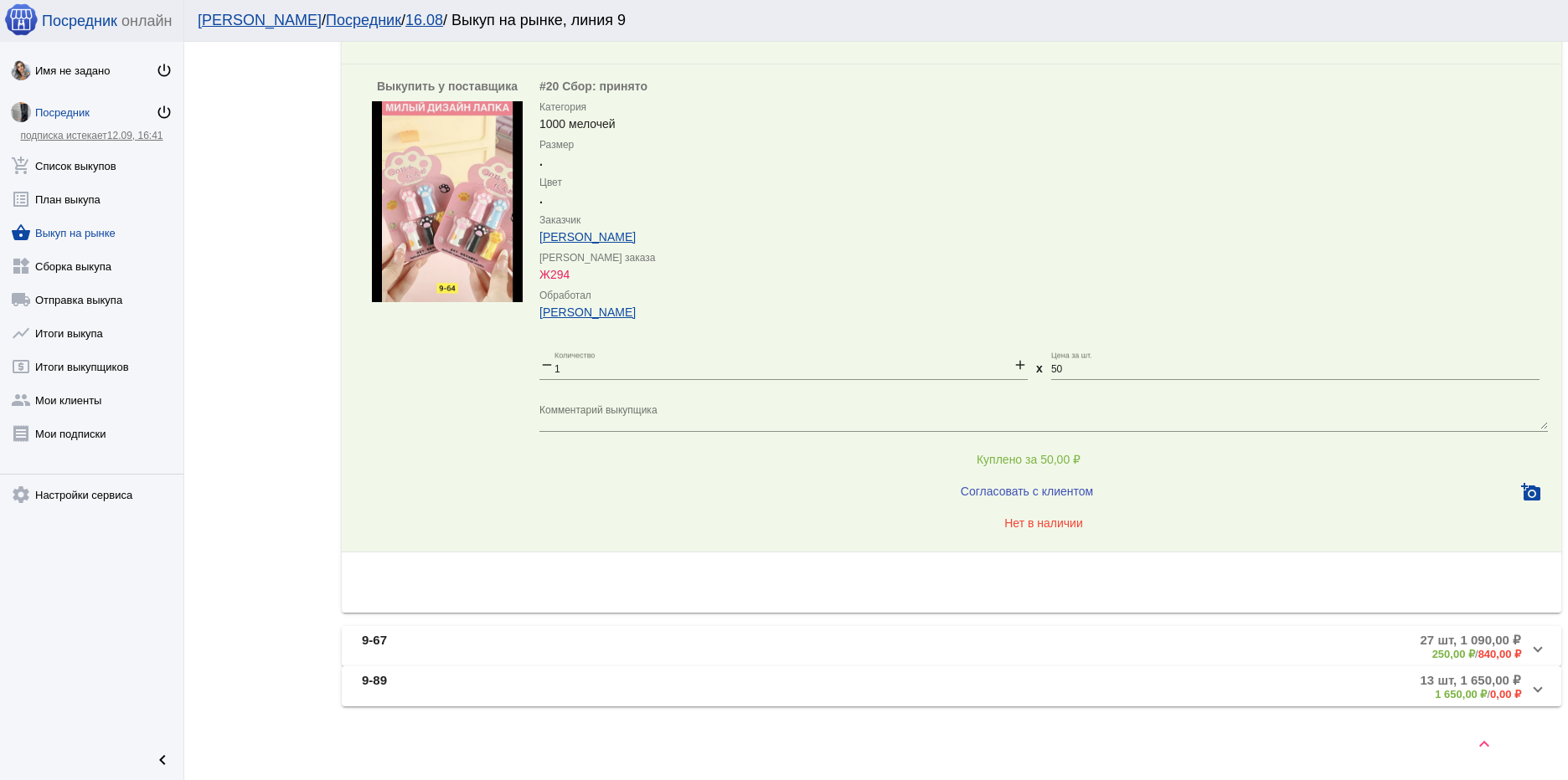
click at [486, 646] on mat-panel-title "9-67" at bounding box center [544, 646] width 366 height 28
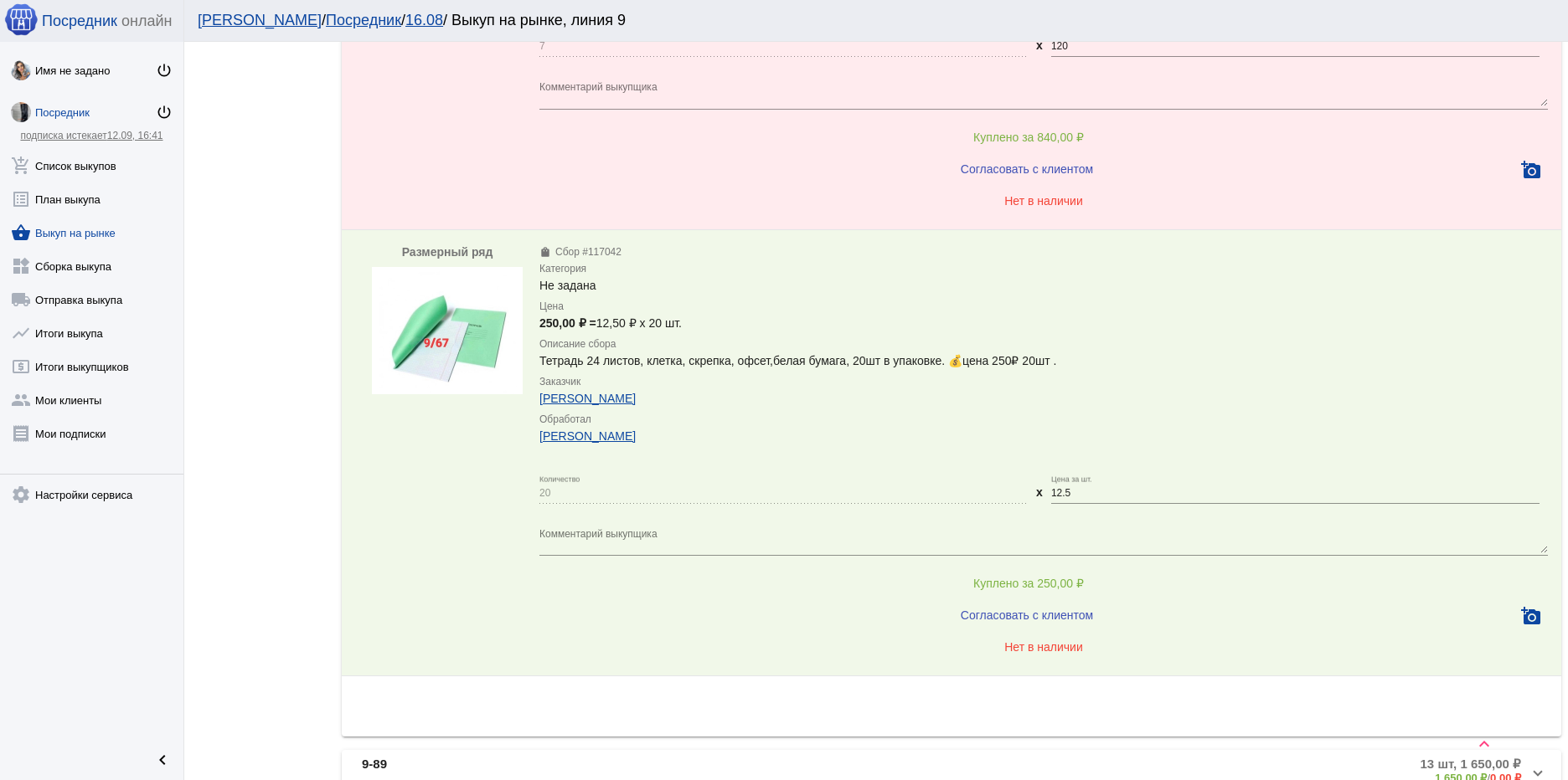
scroll to position [1044, 0]
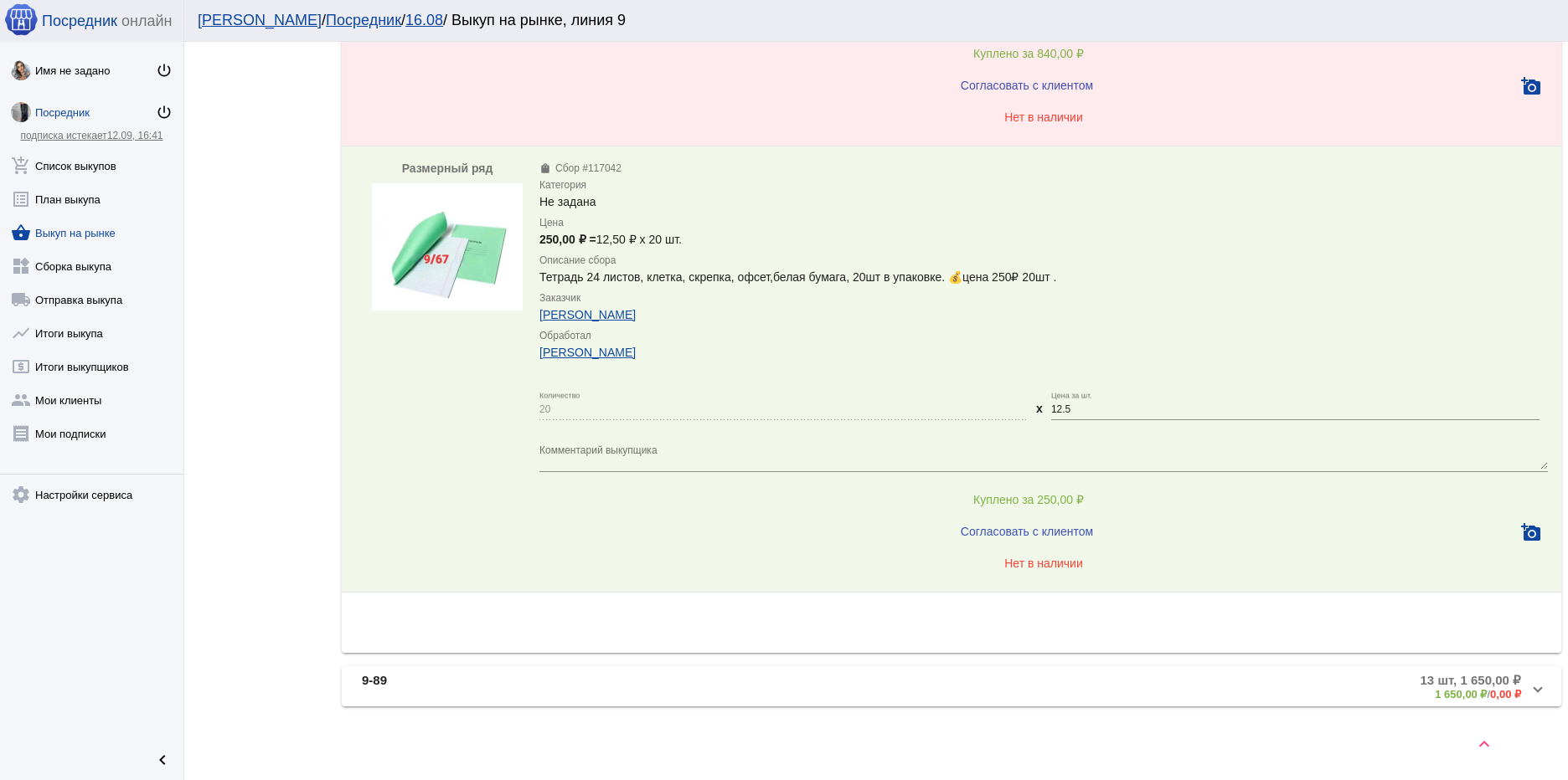
click at [499, 692] on mat-panel-title "9-89" at bounding box center [544, 686] width 366 height 28
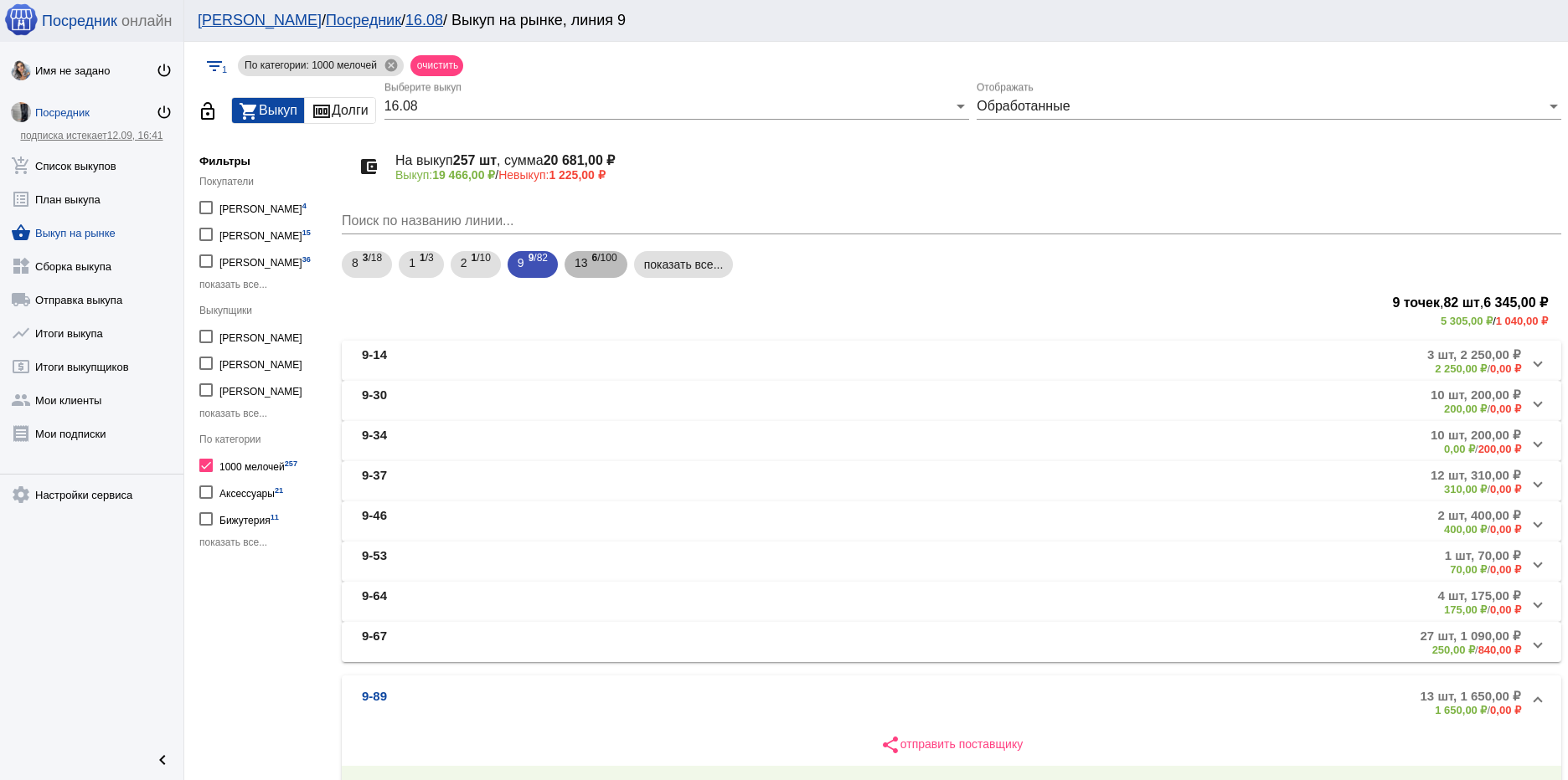
click at [614, 263] on span "6 /100" at bounding box center [605, 264] width 25 height 34
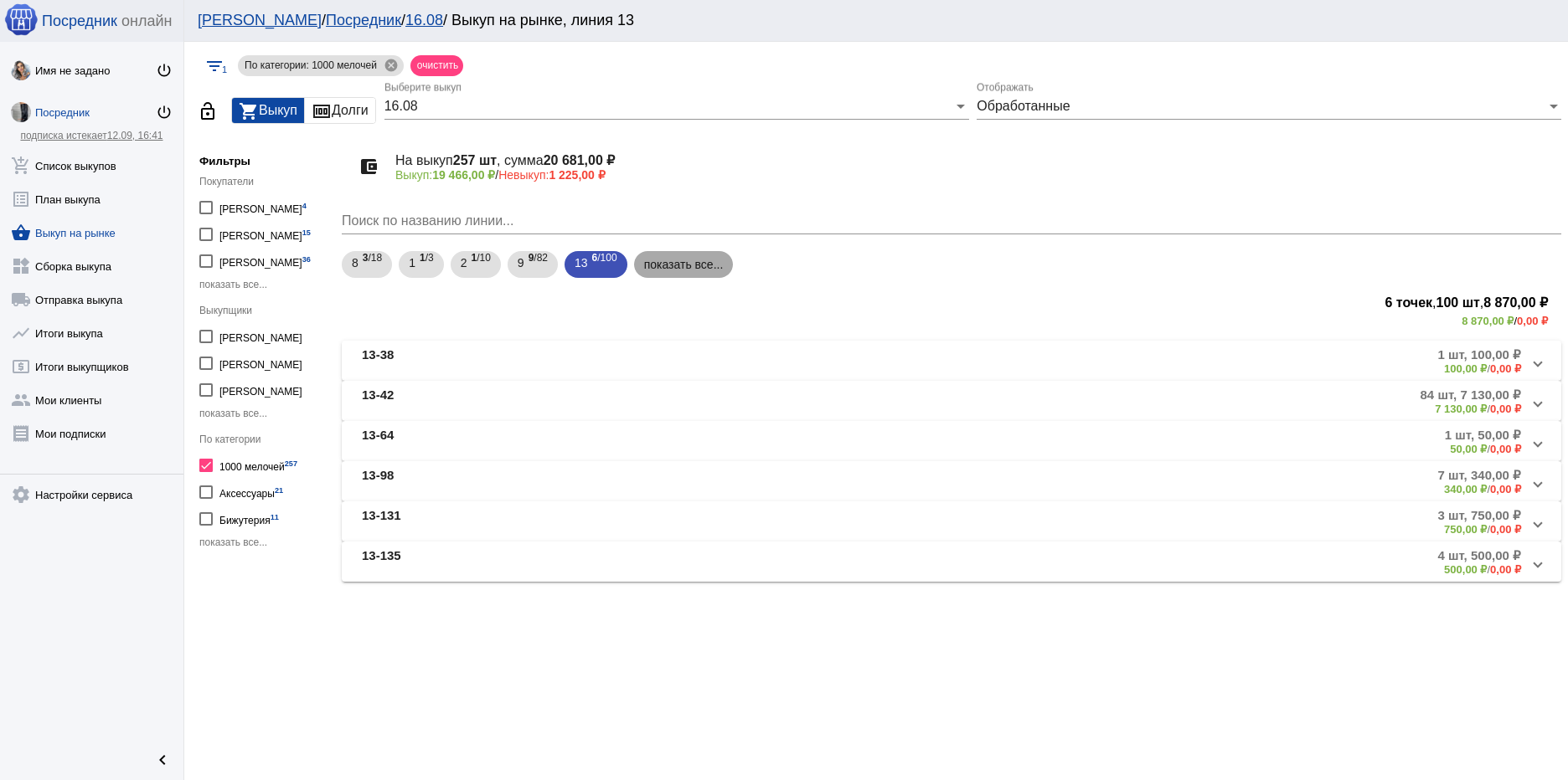
click at [705, 268] on mat-chip "показать все..." at bounding box center [684, 264] width 100 height 27
click at [204, 465] on div at bounding box center [206, 465] width 13 height 13
checkbox input "false"
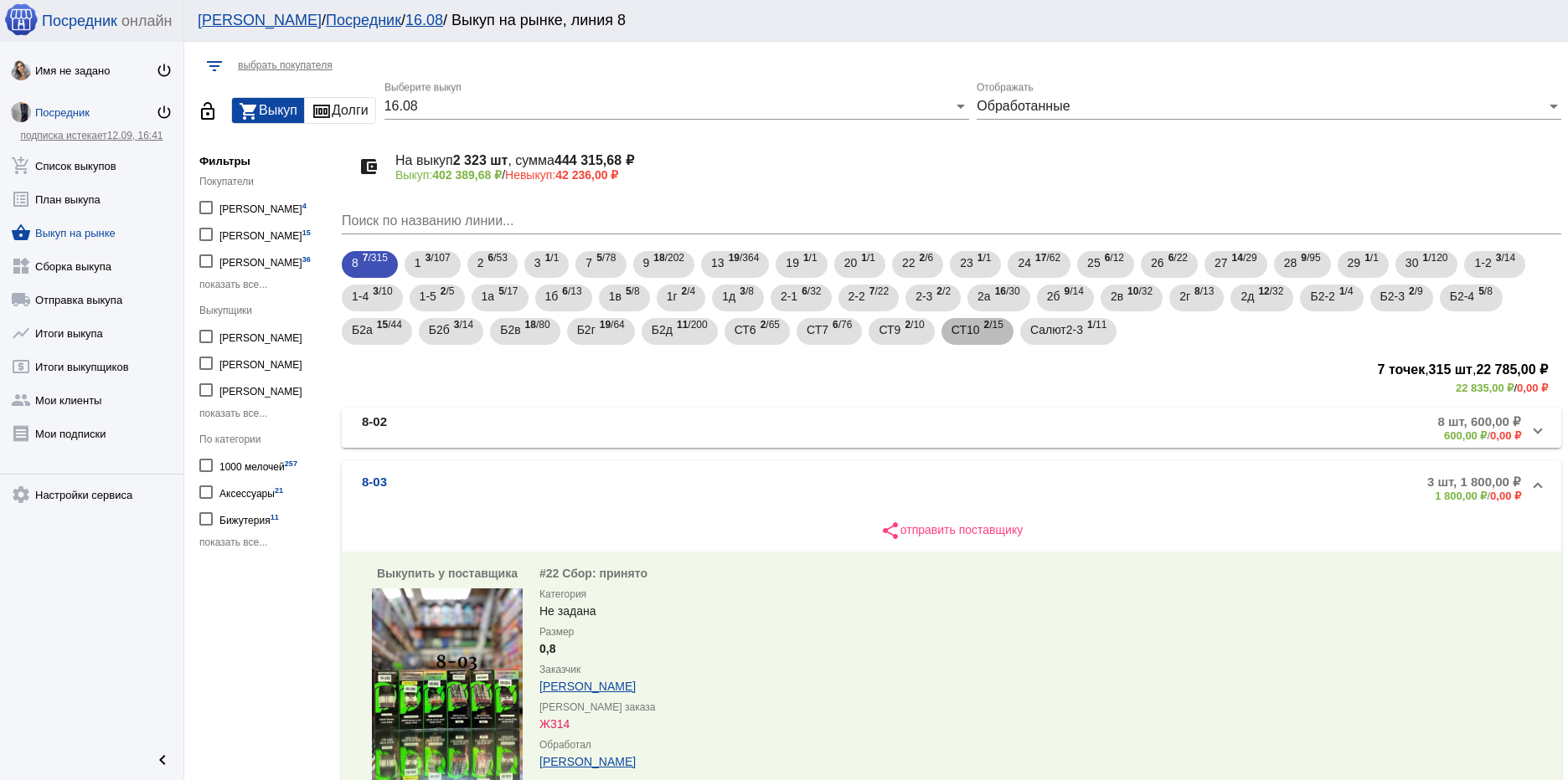
click at [964, 333] on span "СТ10" at bounding box center [966, 330] width 29 height 30
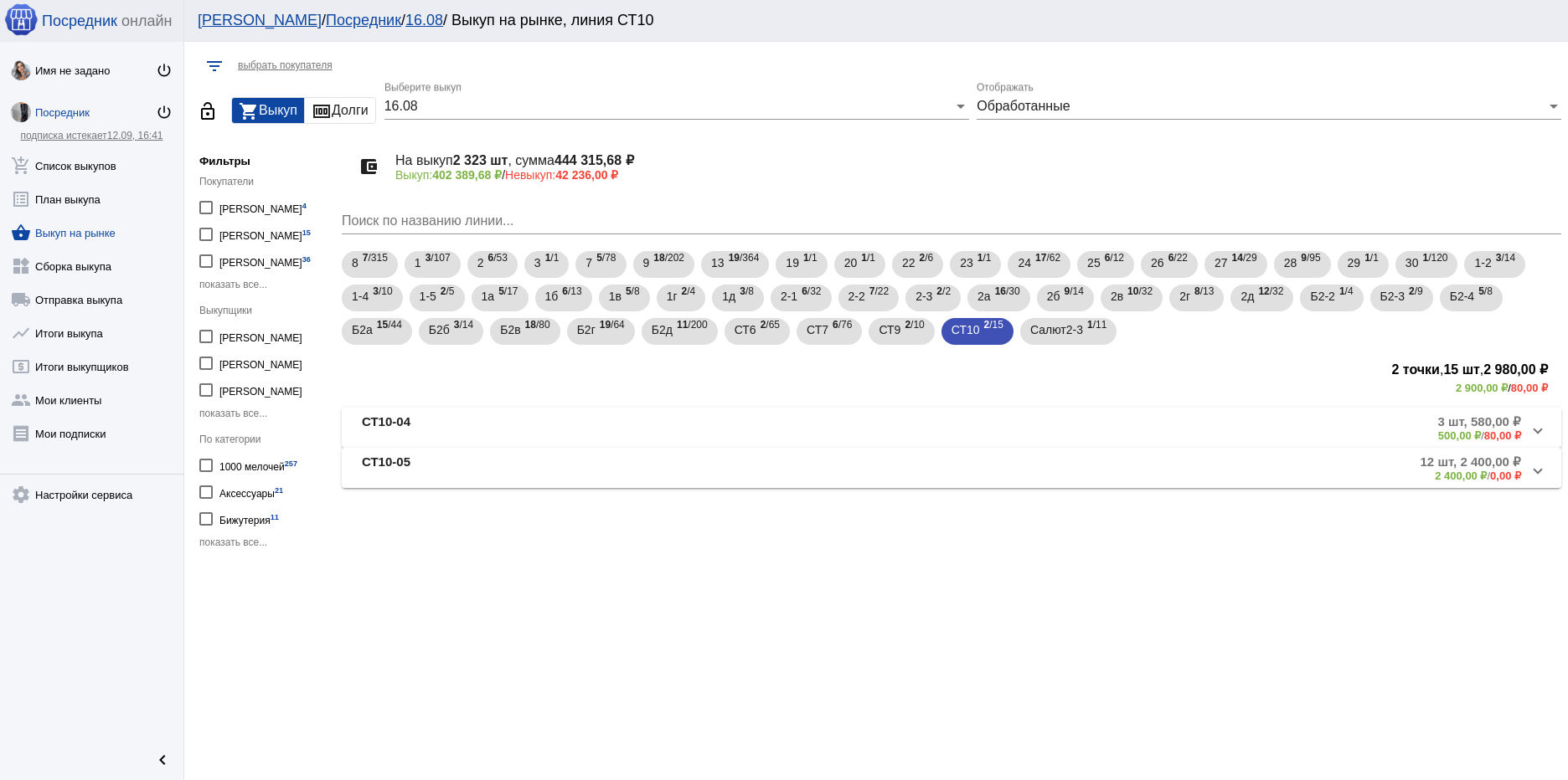
click at [566, 417] on mat-panel-title "СТ10-04" at bounding box center [555, 428] width 386 height 28
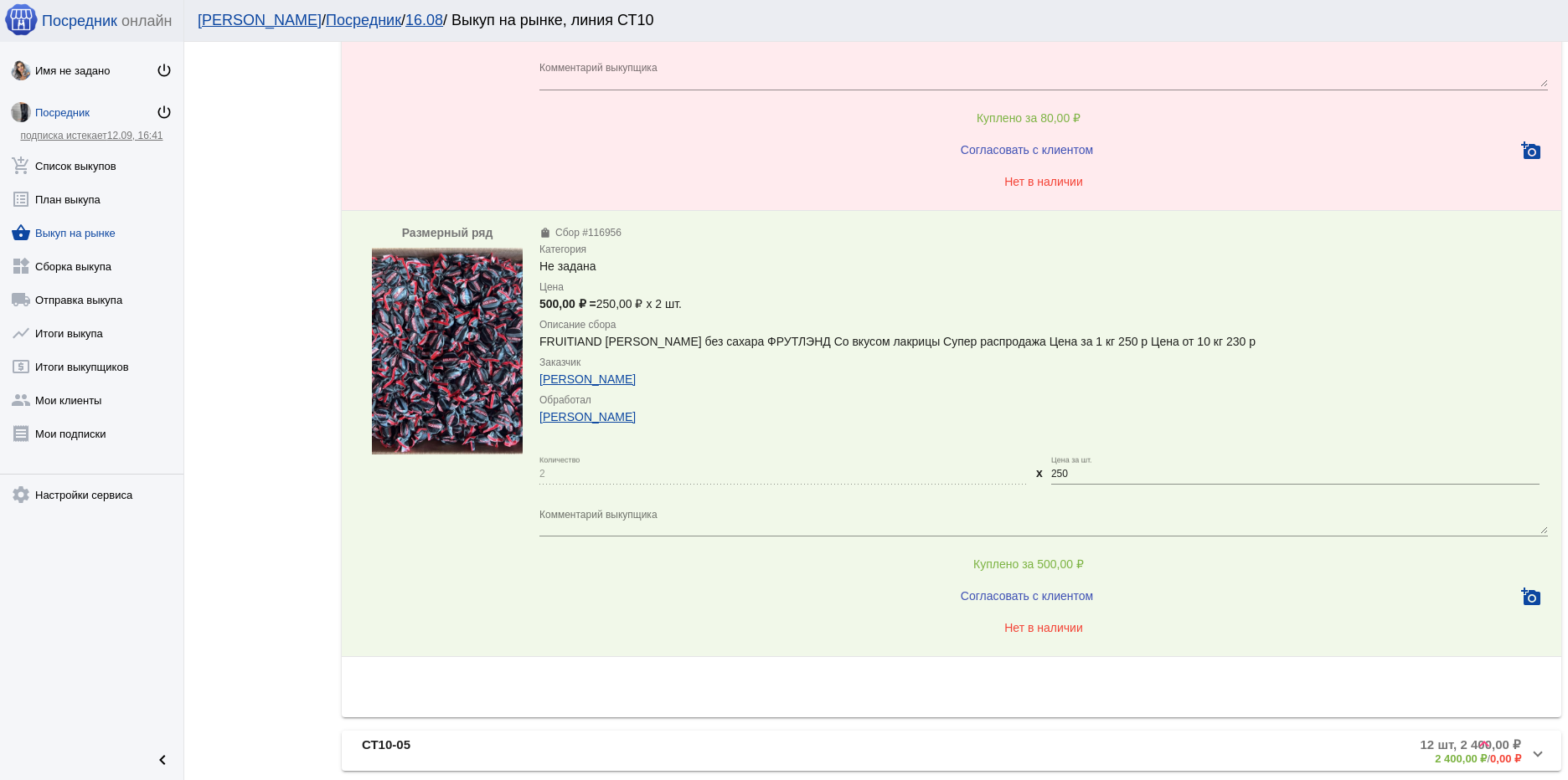
scroll to position [799, 0]
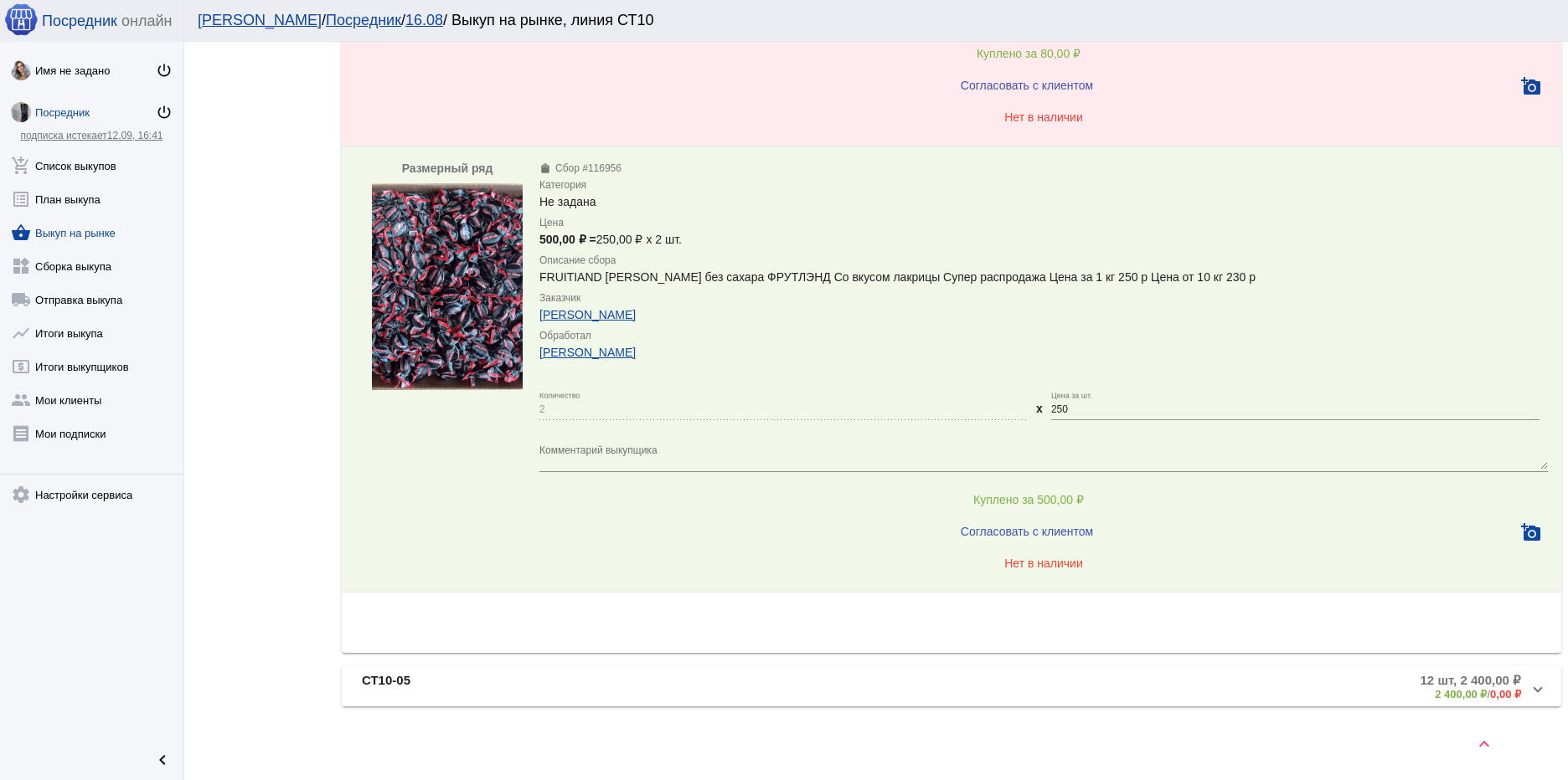
click at [385, 684] on b "СТ10-05" at bounding box center [386, 686] width 48 height 28
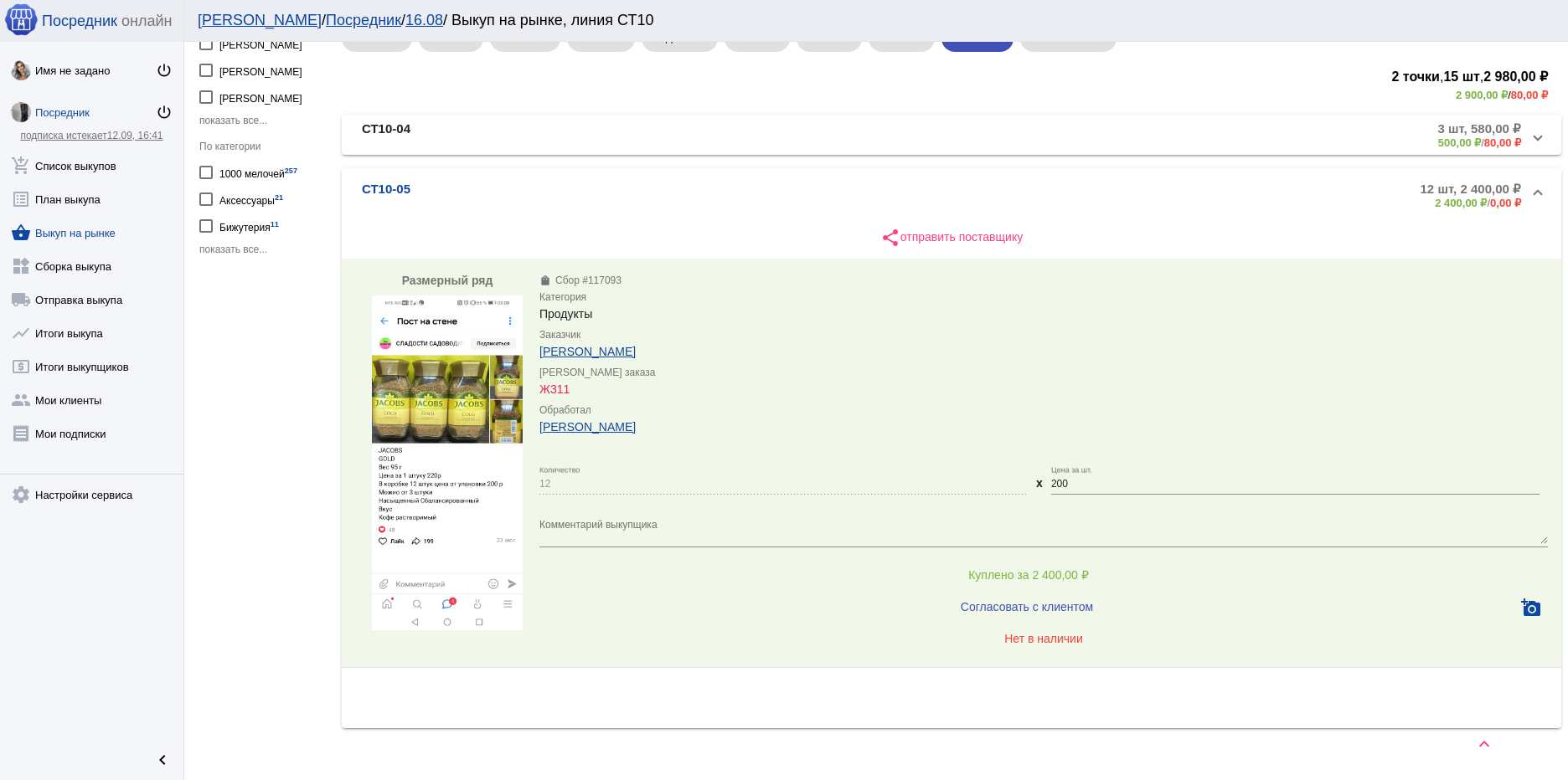
scroll to position [315, 0]
